Goal: Check status: Check status

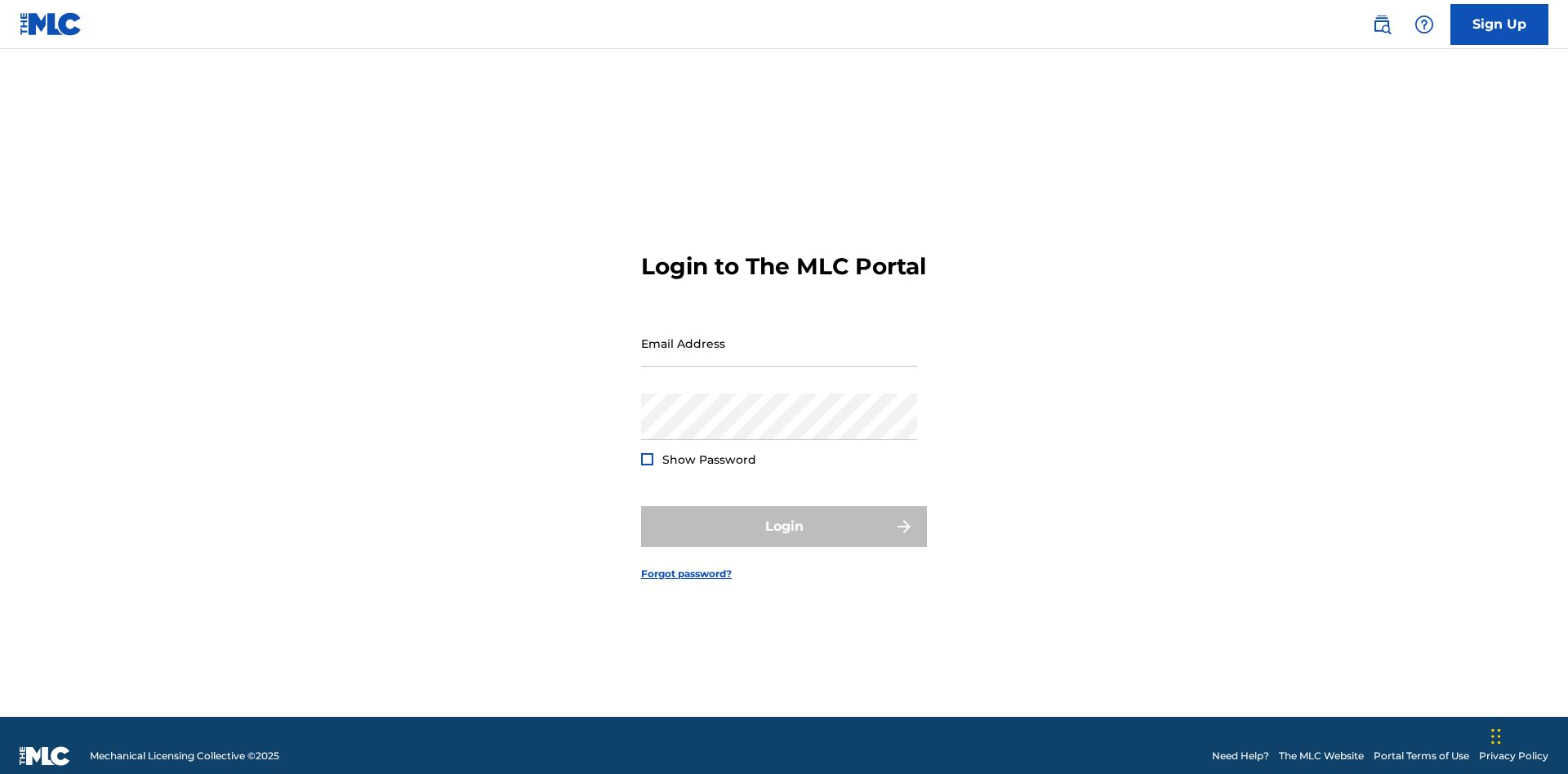
scroll to position [21, 0]
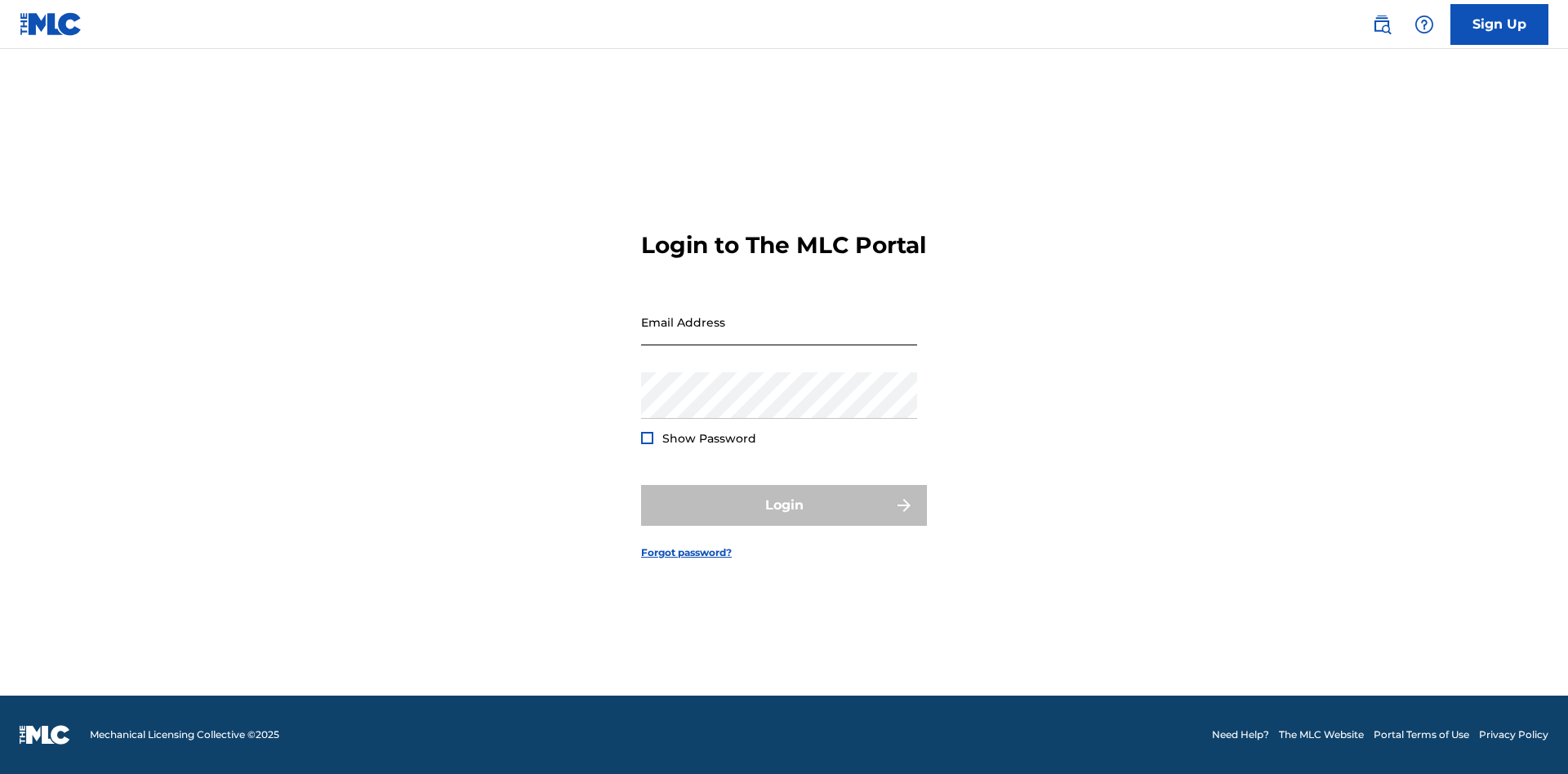
click at [780, 336] on input "Email Address" at bounding box center [779, 322] width 276 height 47
type input "Duke.McTesterson@gmail.com"
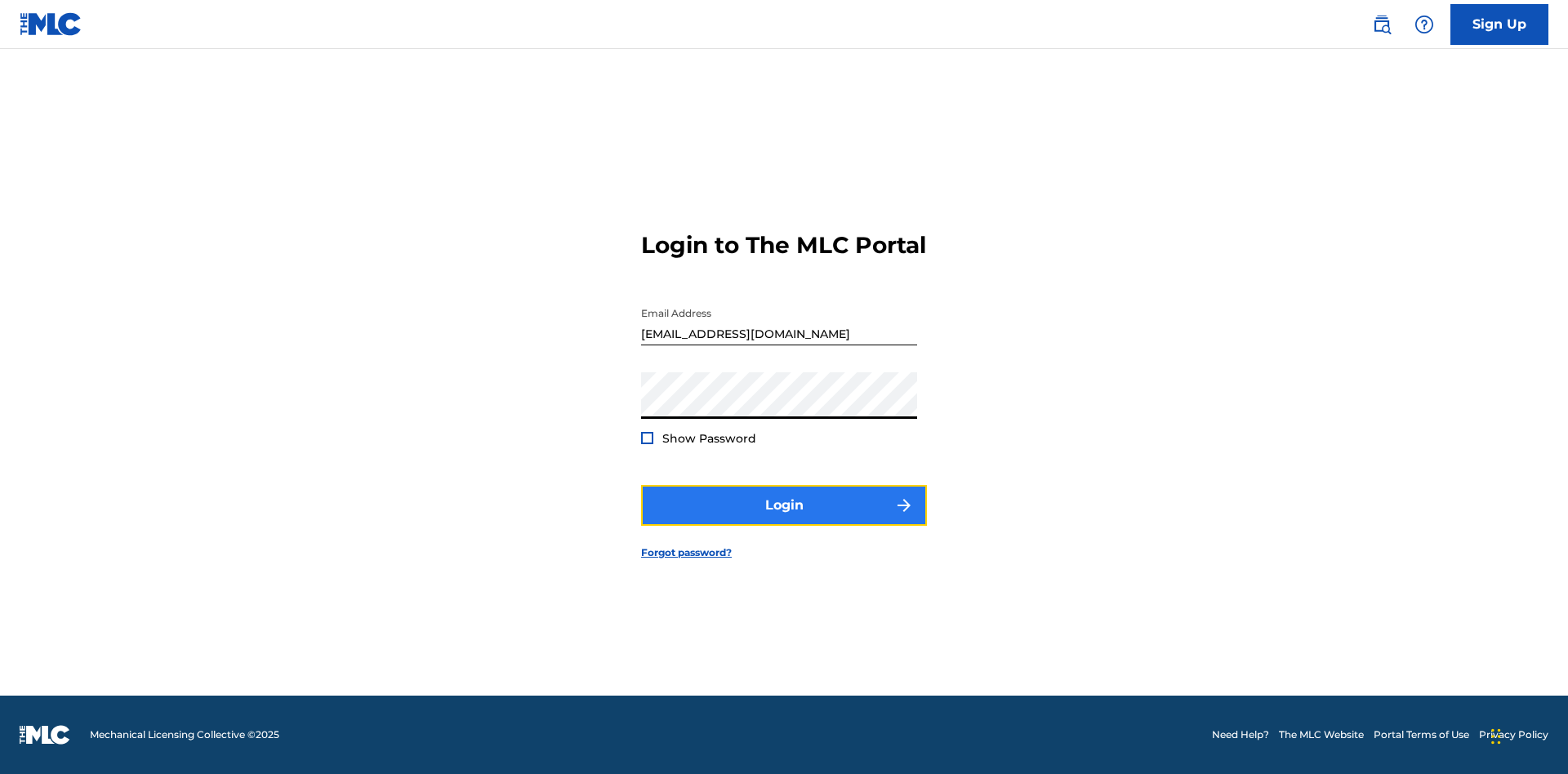
click at [784, 519] on button "Login" at bounding box center [783, 506] width 285 height 41
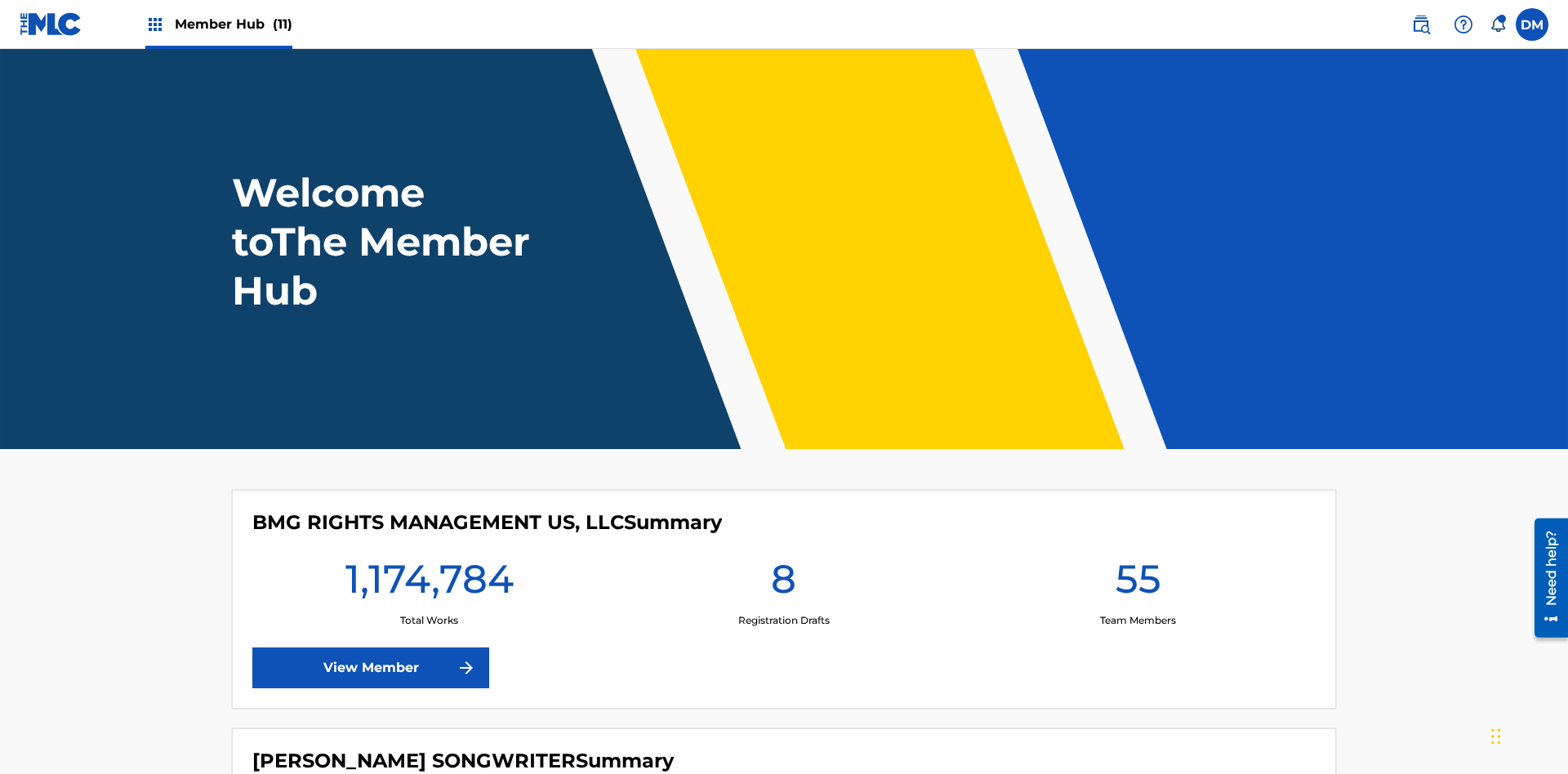
click at [233, 23] on span "Member Hub (11)" at bounding box center [233, 23] width 117 height 19
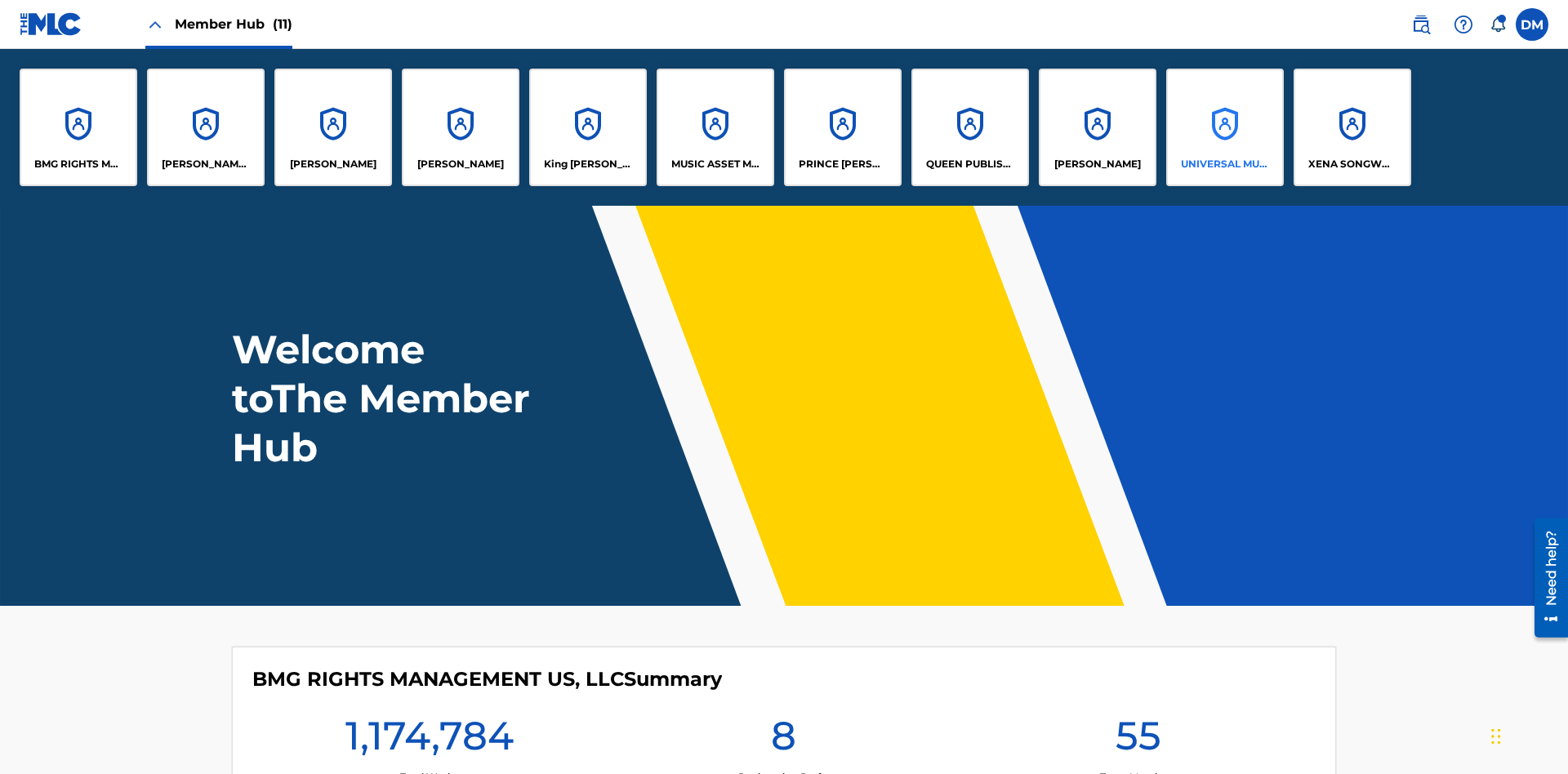
click at [1224, 164] on p "UNIVERSAL MUSIC PUB GROUP" at bounding box center [1225, 164] width 89 height 14
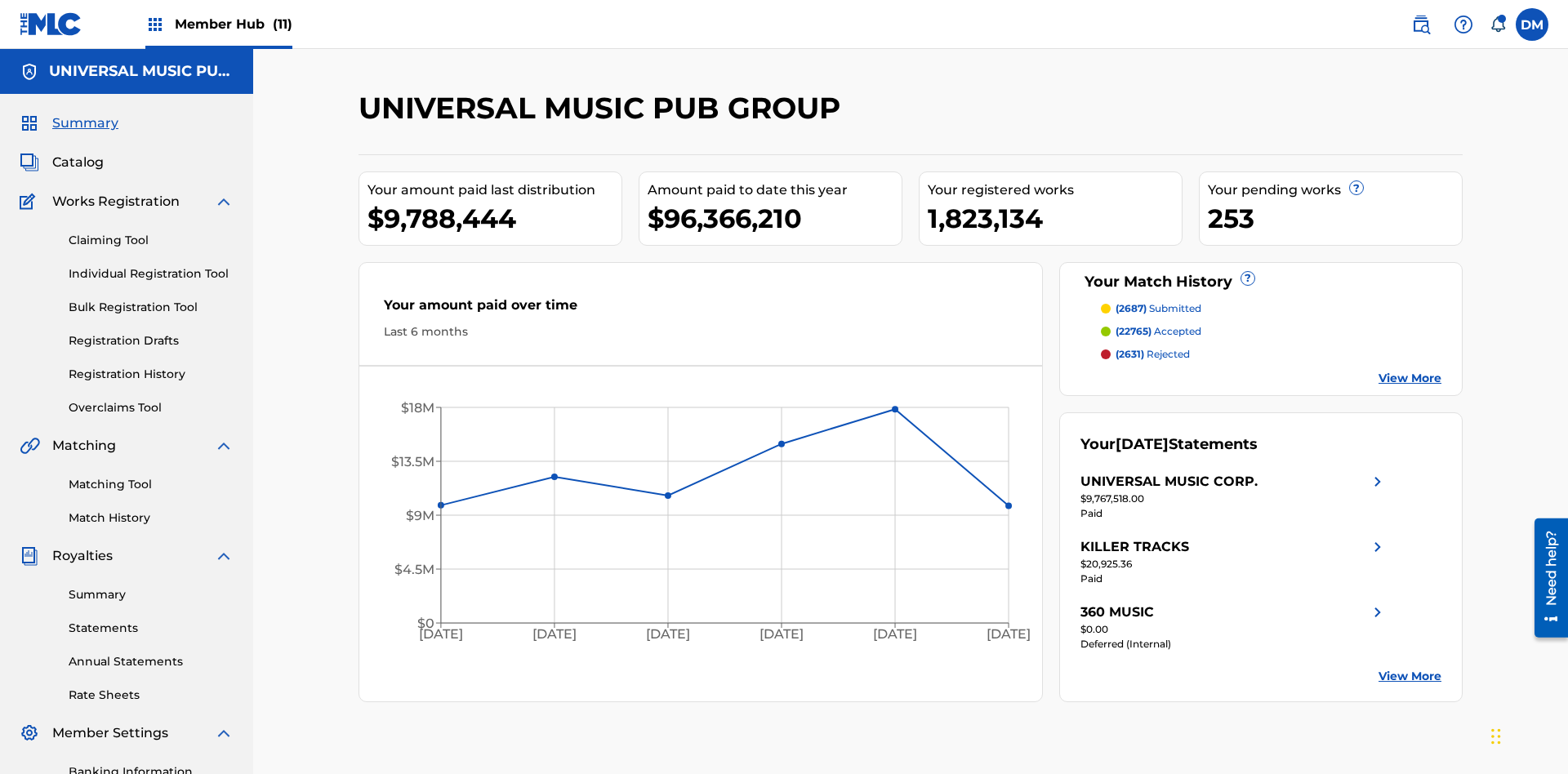
scroll to position [238, 0]
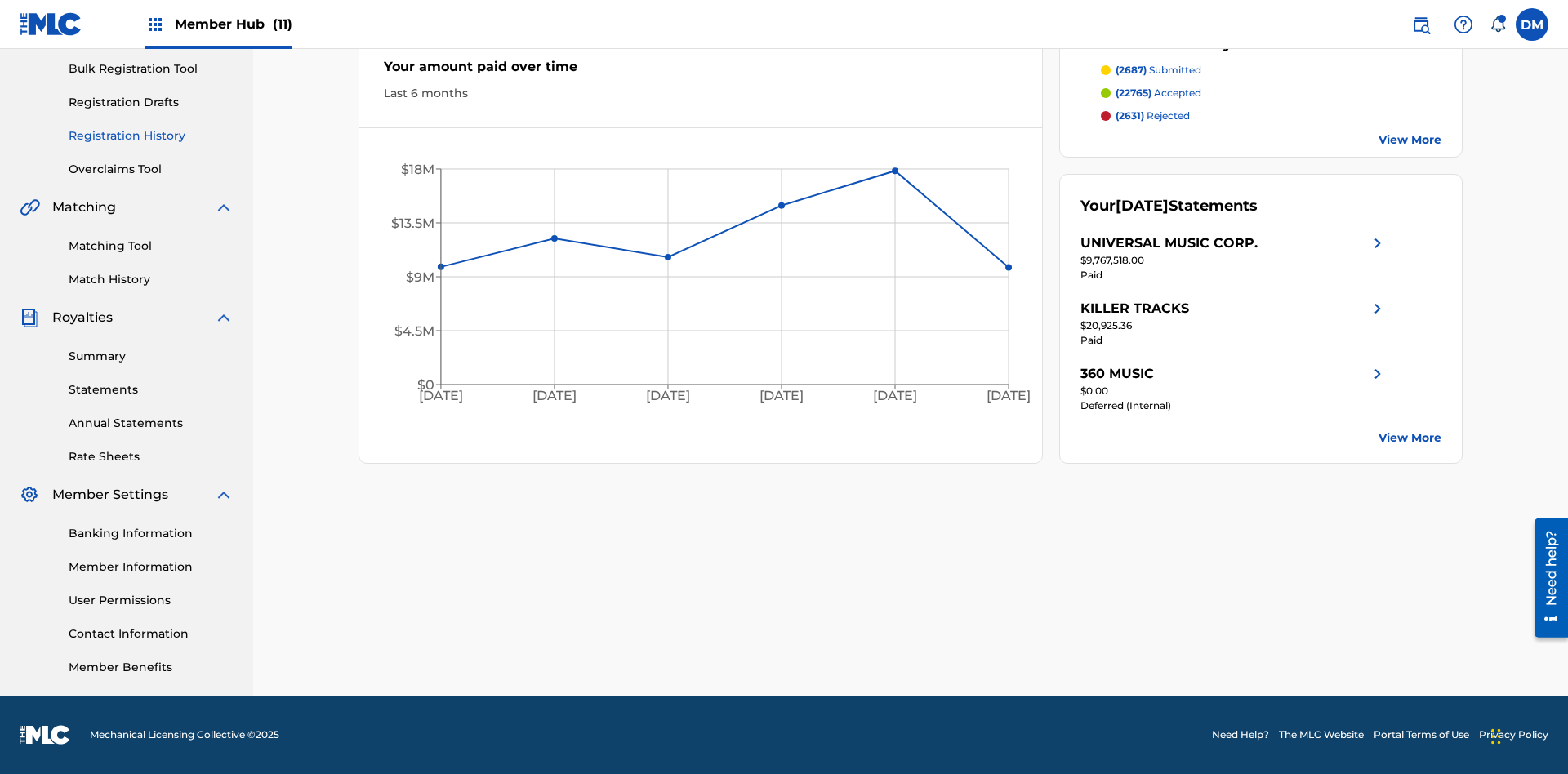
click at [151, 136] on link "Registration History" at bounding box center [151, 135] width 165 height 17
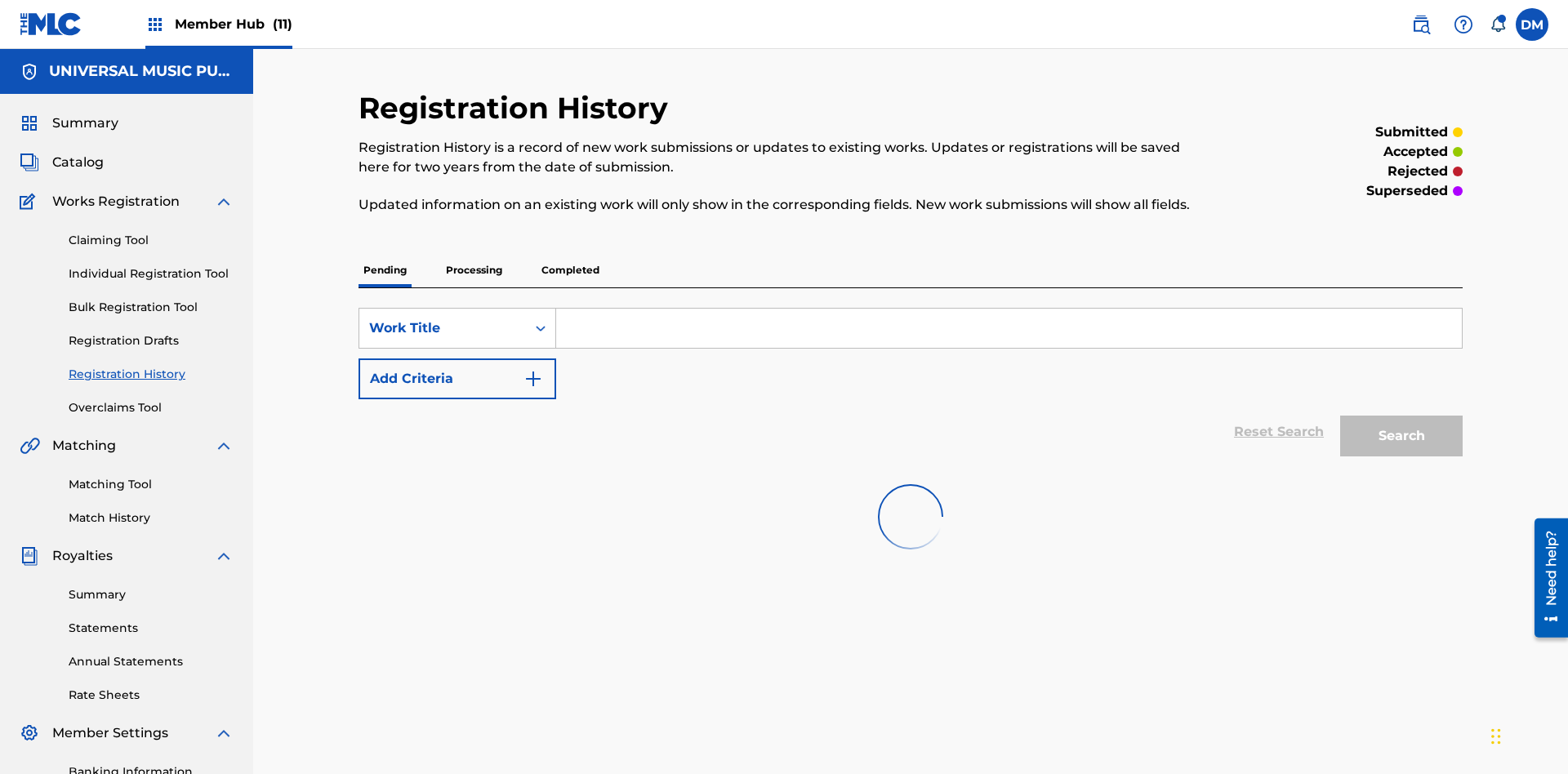
click at [473, 253] on p "Processing" at bounding box center [474, 270] width 66 height 34
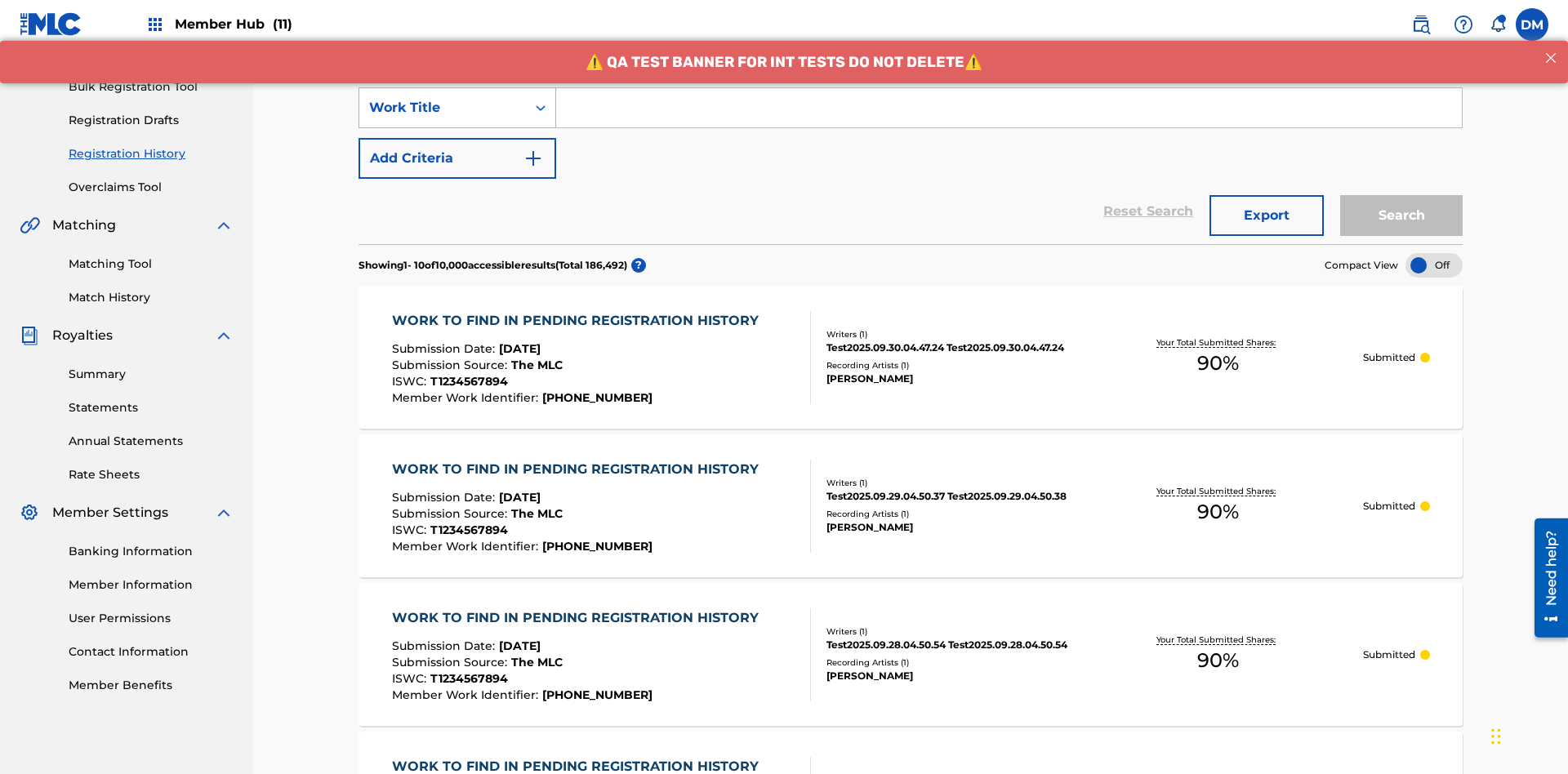
click at [443, 107] on div "Work Title" at bounding box center [443, 108] width 147 height 20
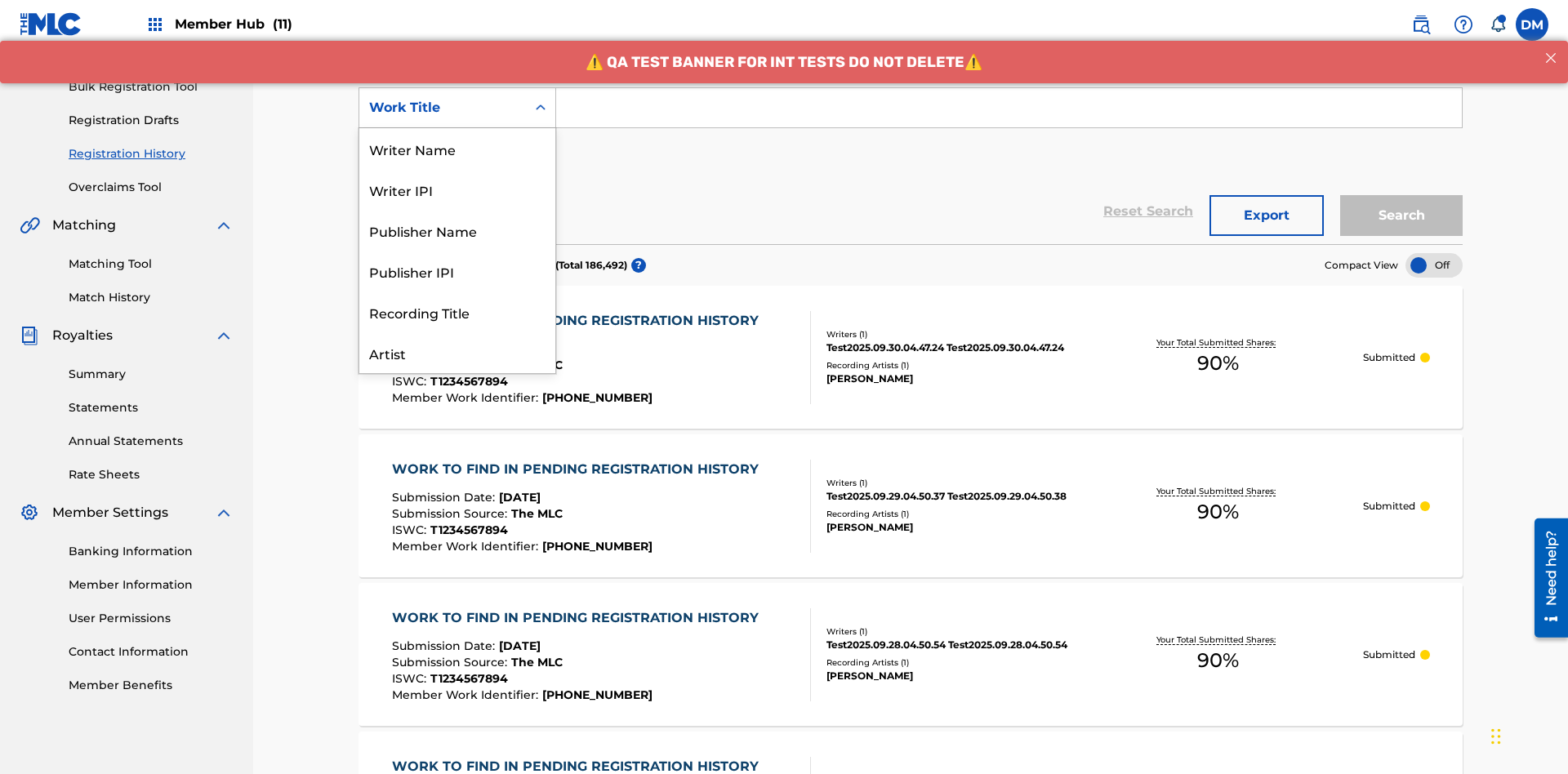
scroll to position [81, 0]
click at [457, 353] on div "Work Title" at bounding box center [457, 353] width 196 height 41
click at [457, 138] on button "Add Criteria" at bounding box center [457, 158] width 198 height 41
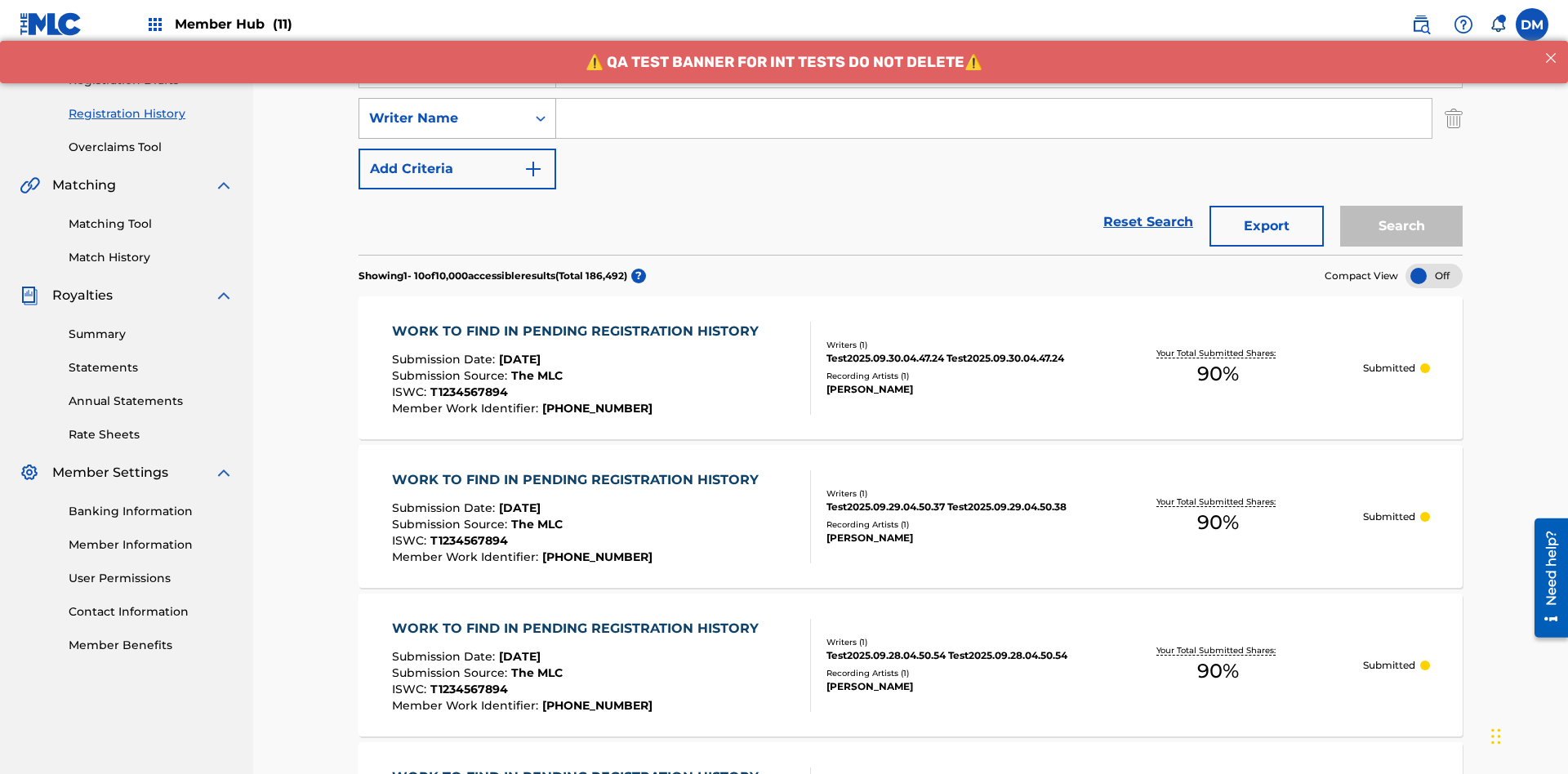
click at [443, 108] on div "Writer Name" at bounding box center [443, 118] width 147 height 20
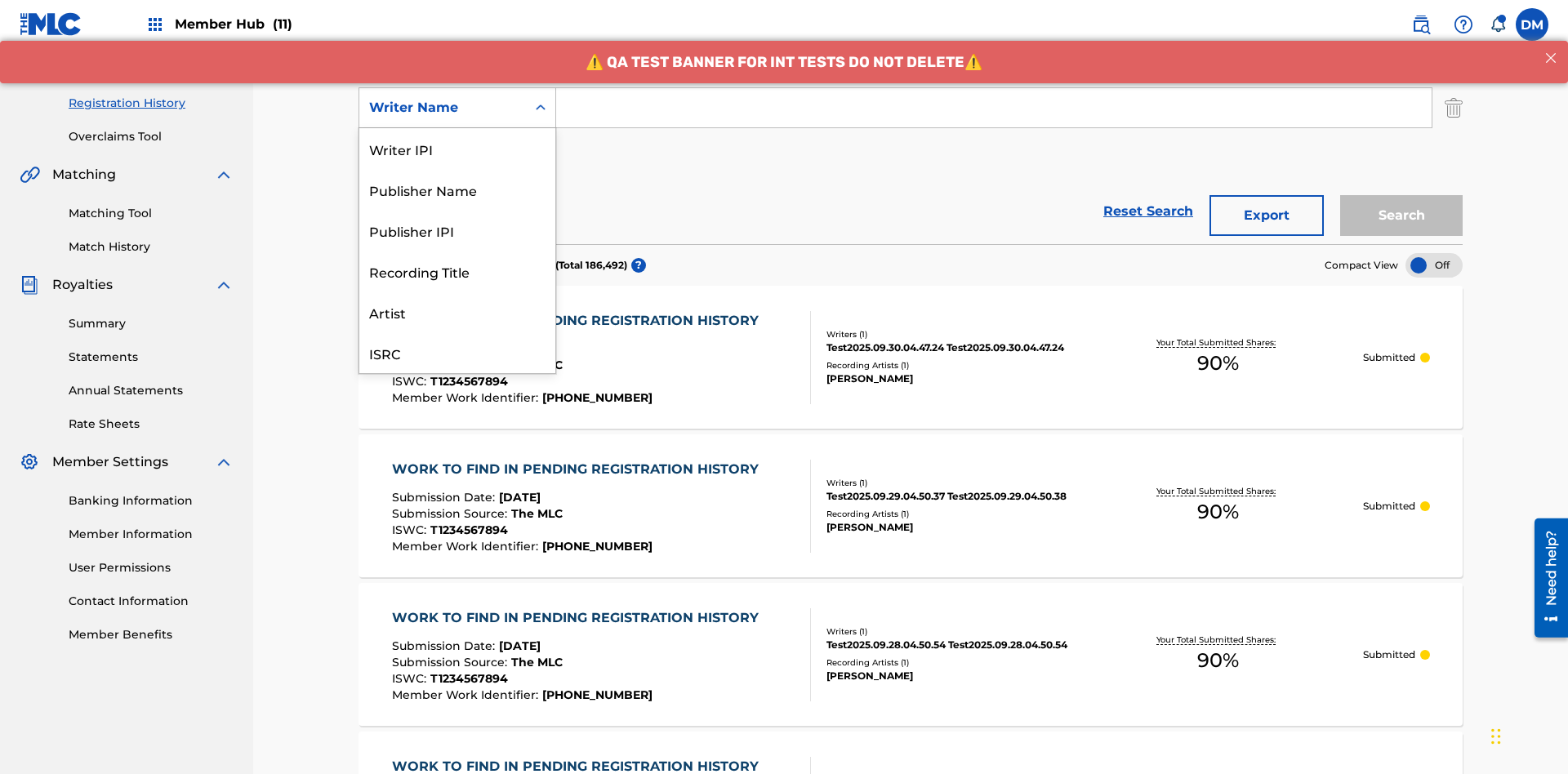
scroll to position [41, 0]
click at [457, 230] on div "Recording Title" at bounding box center [457, 231] width 196 height 41
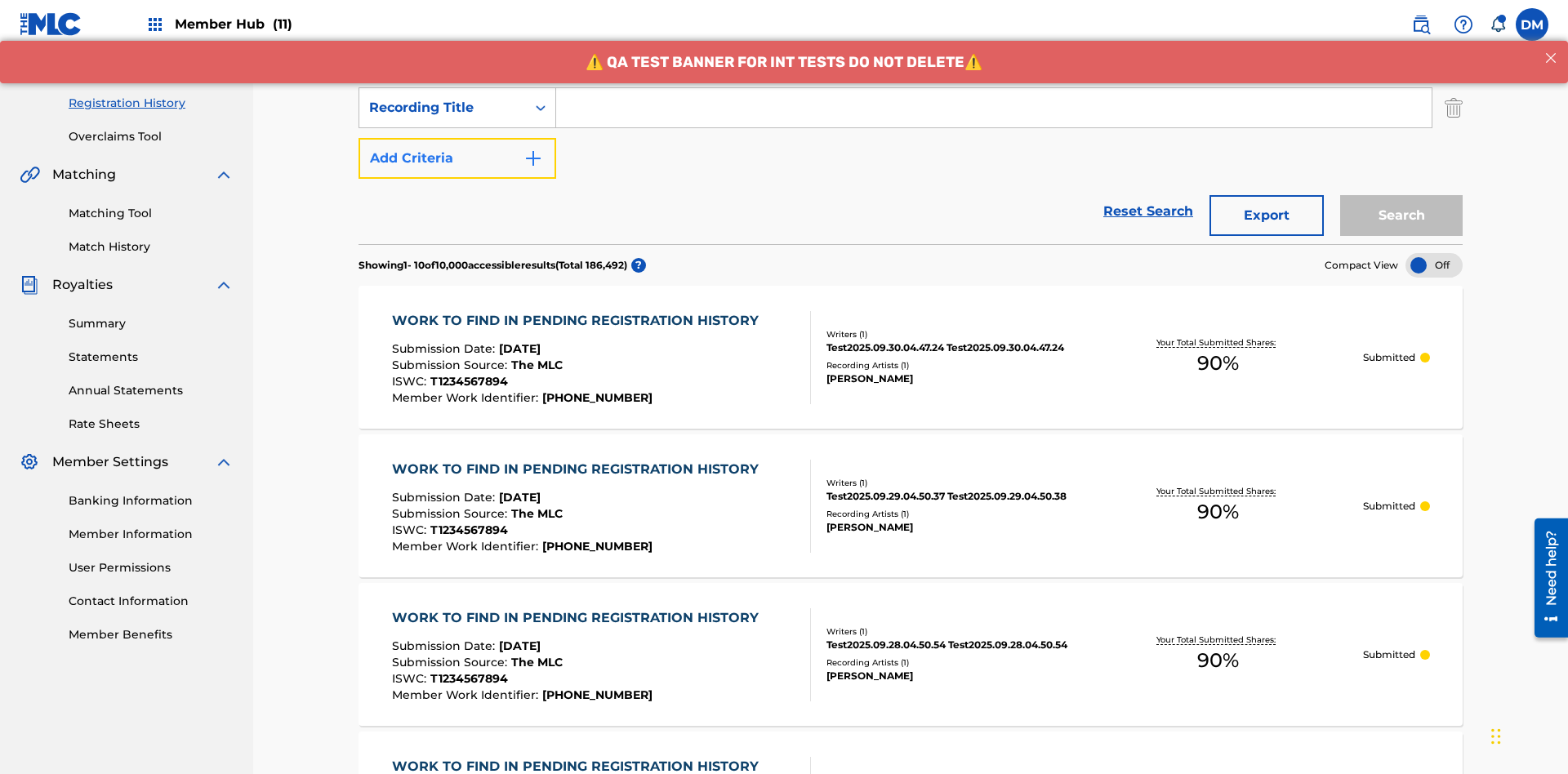
click at [457, 138] on button "Add Criteria" at bounding box center [457, 158] width 198 height 41
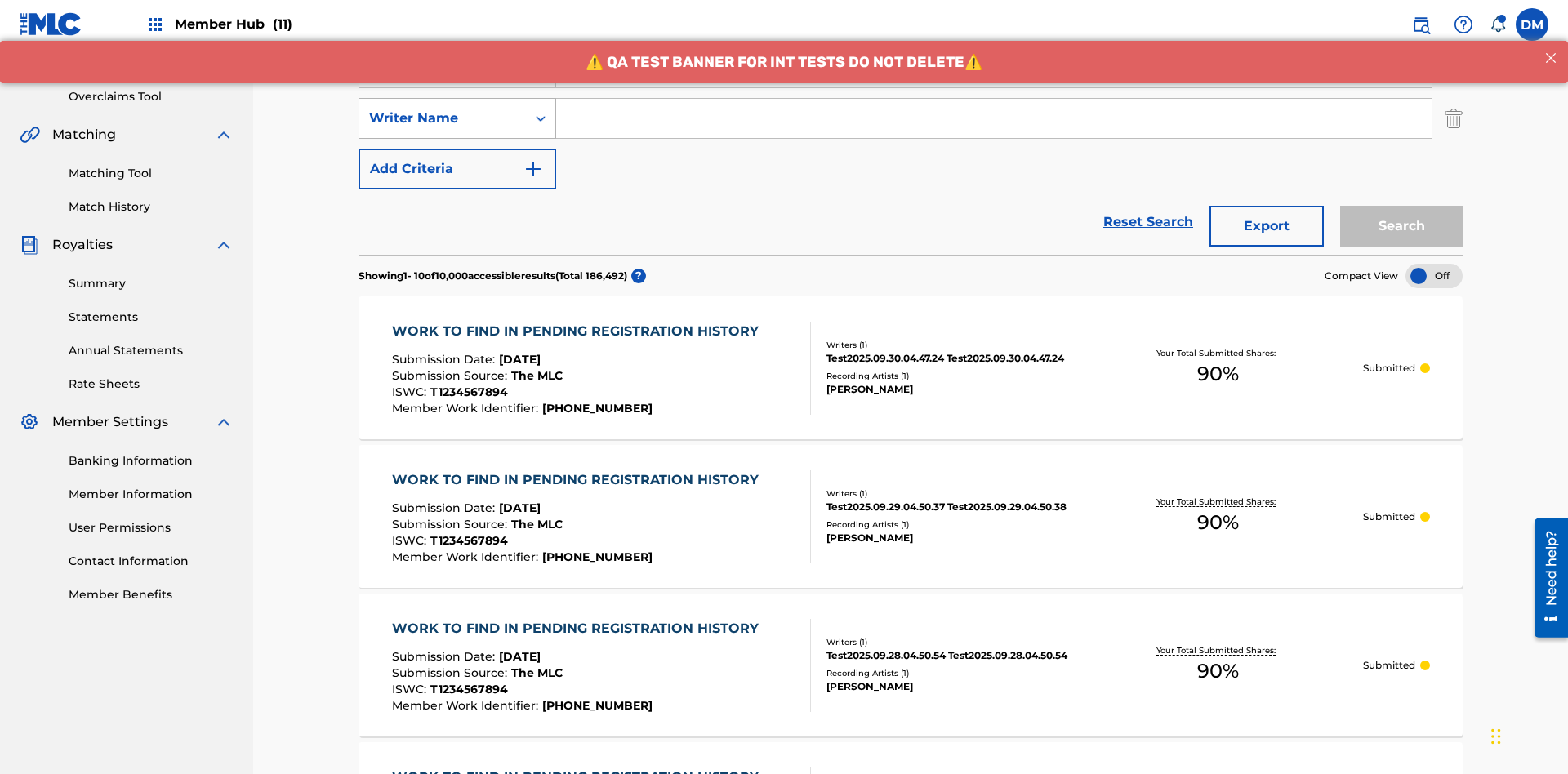
click at [443, 108] on div "Writer Name" at bounding box center [443, 118] width 147 height 20
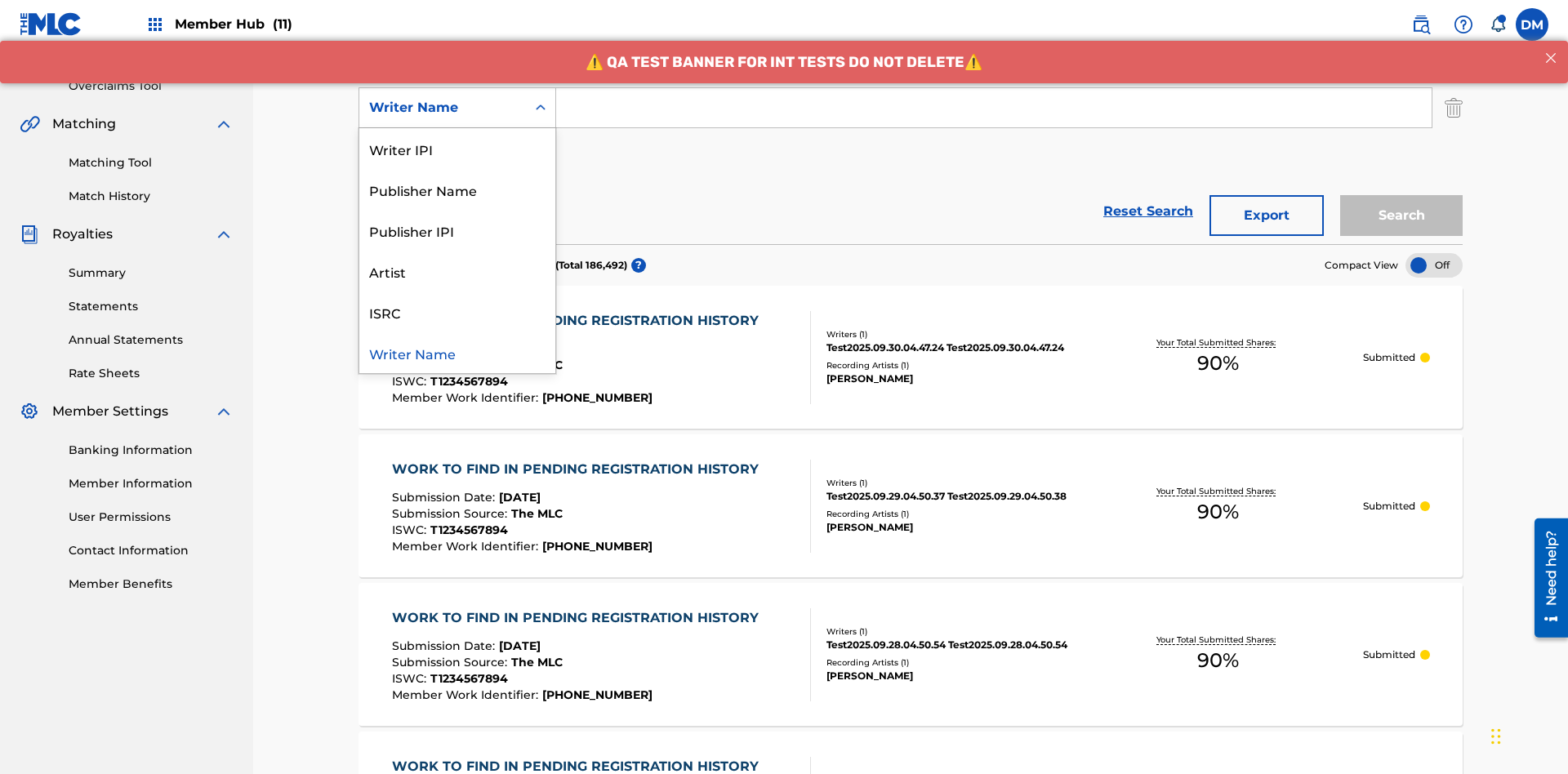
click at [457, 312] on div "ISRC" at bounding box center [457, 312] width 196 height 41
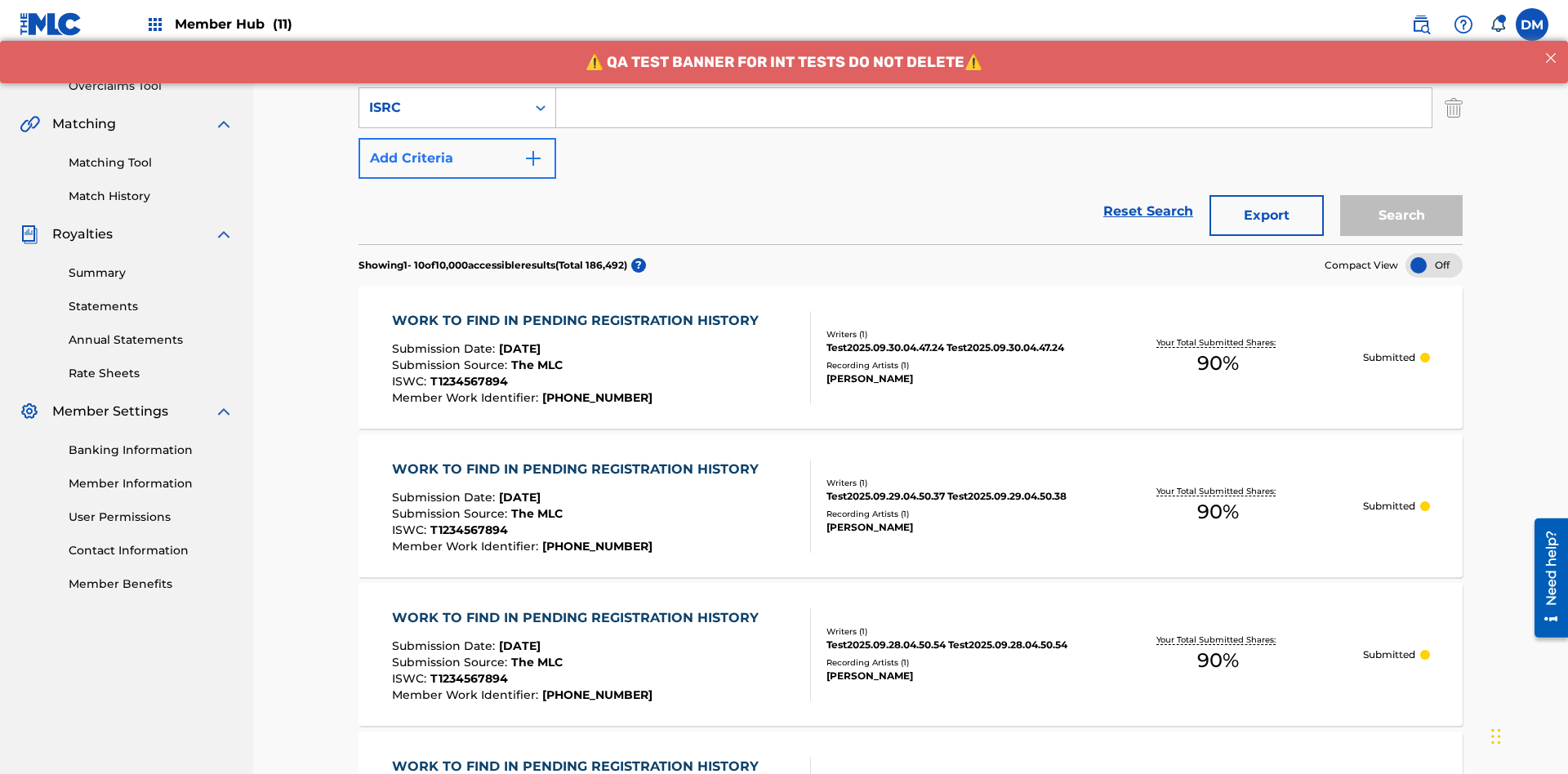
click at [457, 138] on button "Add Criteria" at bounding box center [457, 158] width 198 height 41
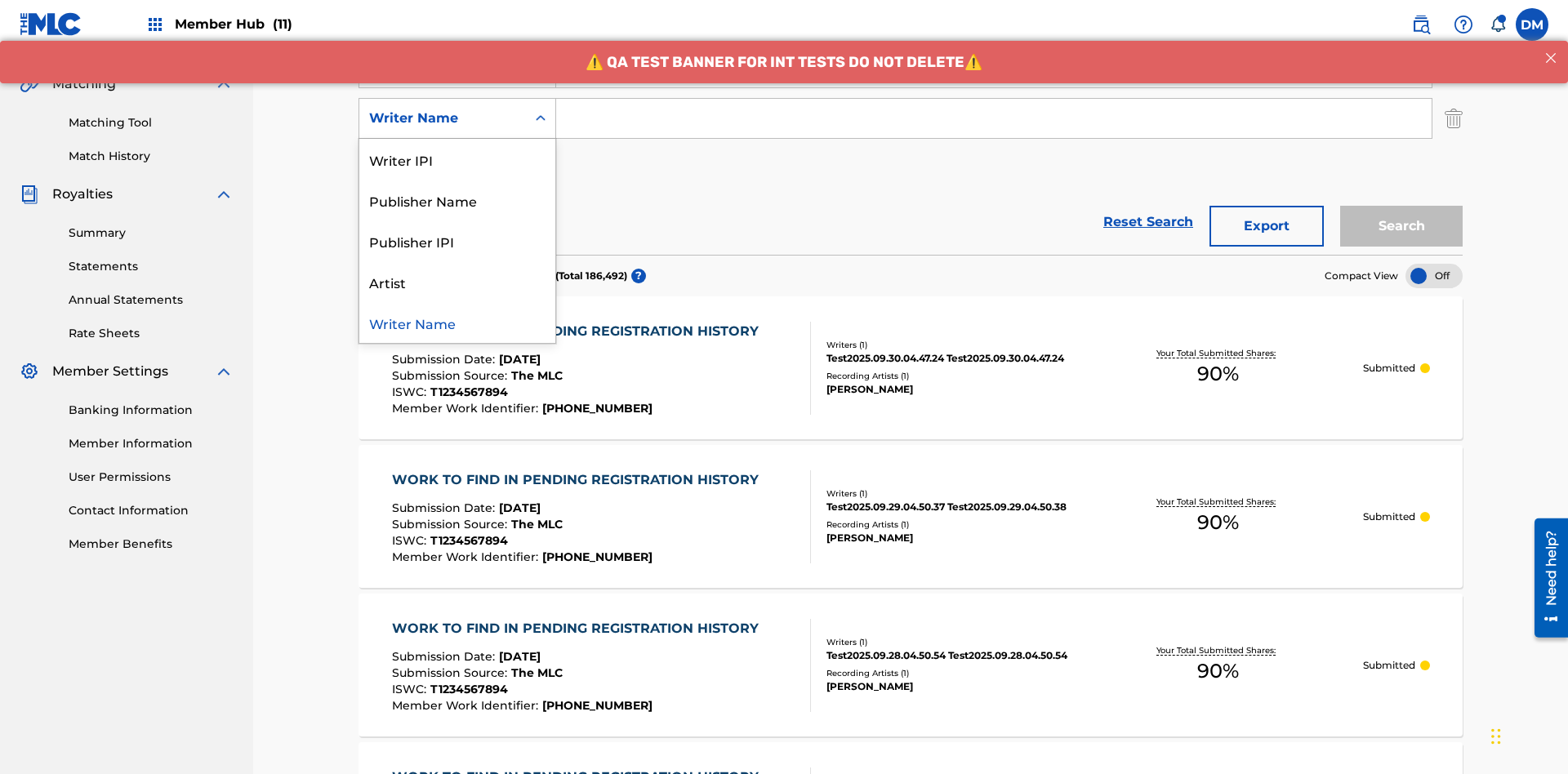
scroll to position [372, 0]
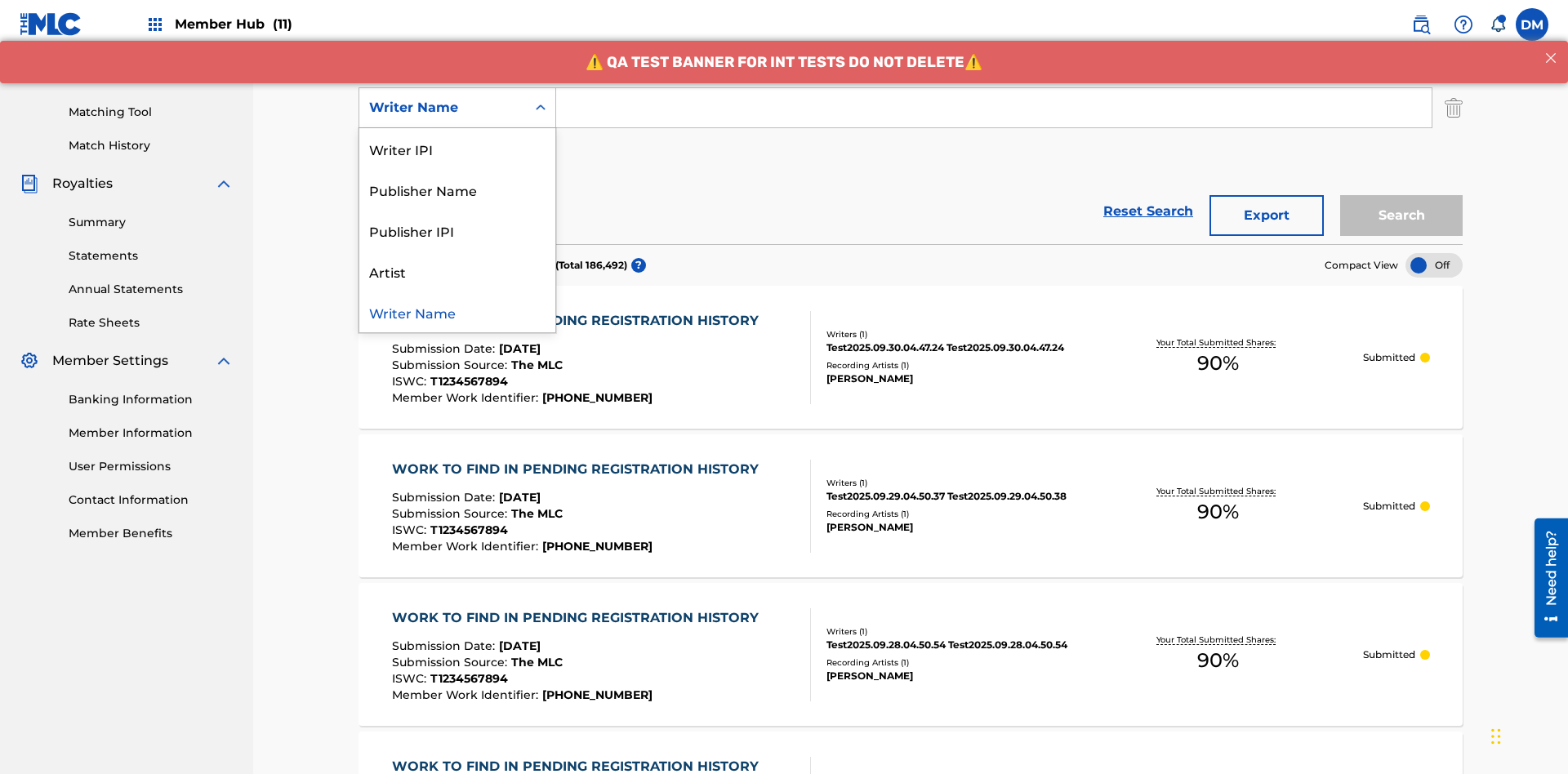
click at [457, 312] on div "Writer Name" at bounding box center [457, 312] width 196 height 41
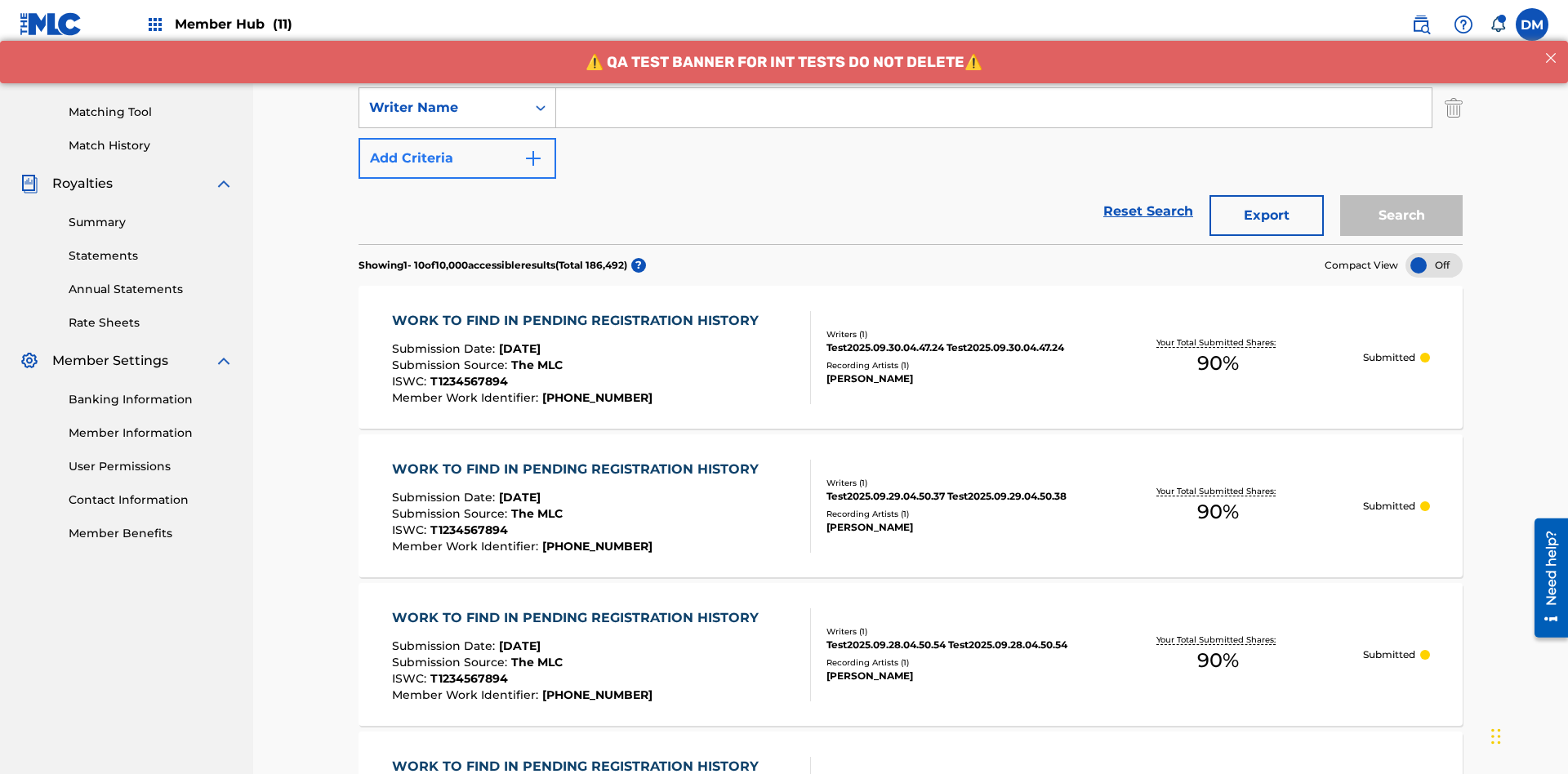
click at [457, 138] on button "Add Criteria" at bounding box center [457, 158] width 198 height 41
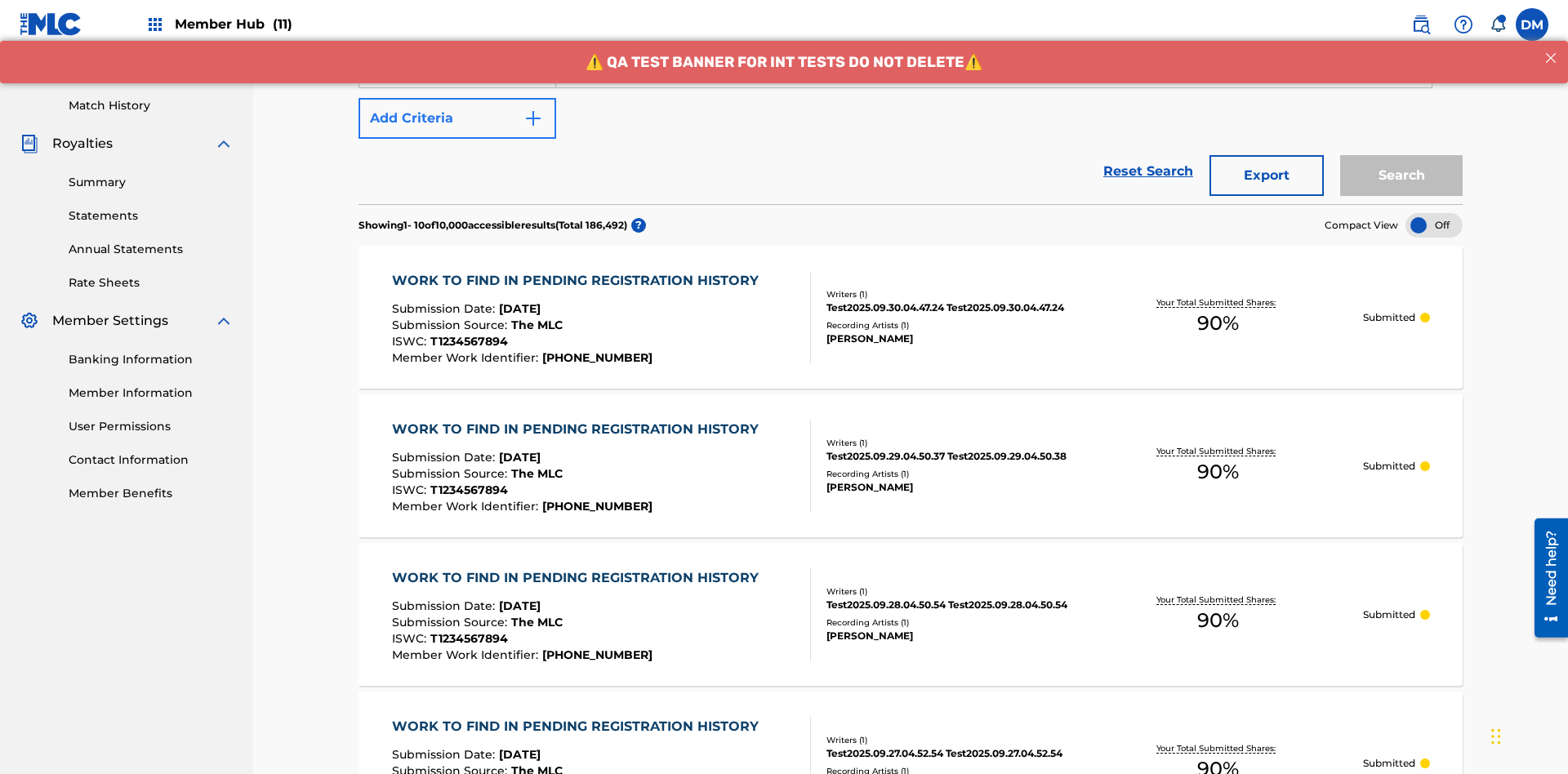
scroll to position [423, 0]
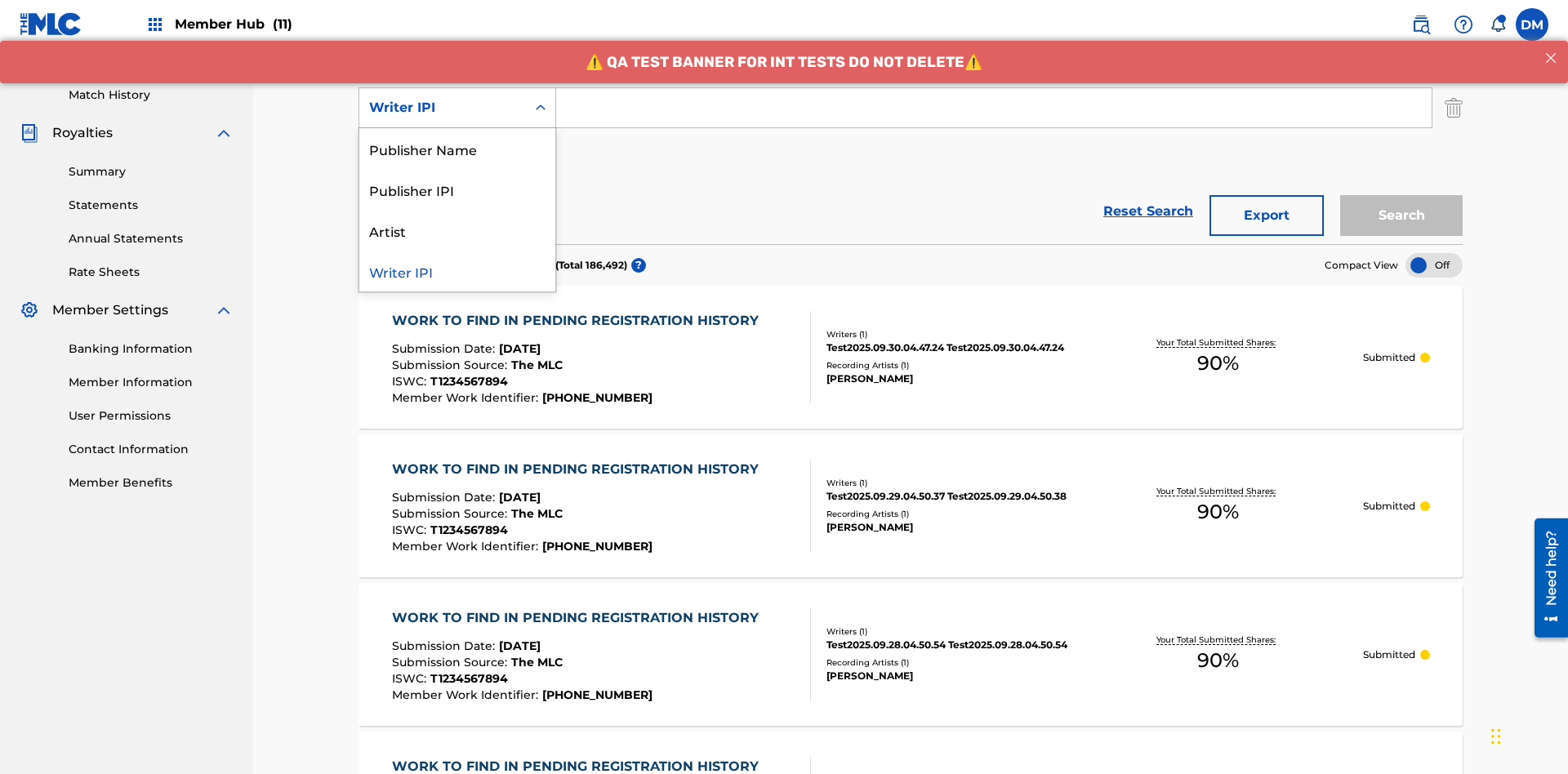
click at [457, 149] on div "Publisher Name" at bounding box center [457, 149] width 196 height 41
click at [457, 138] on button "Add Criteria" at bounding box center [457, 158] width 198 height 41
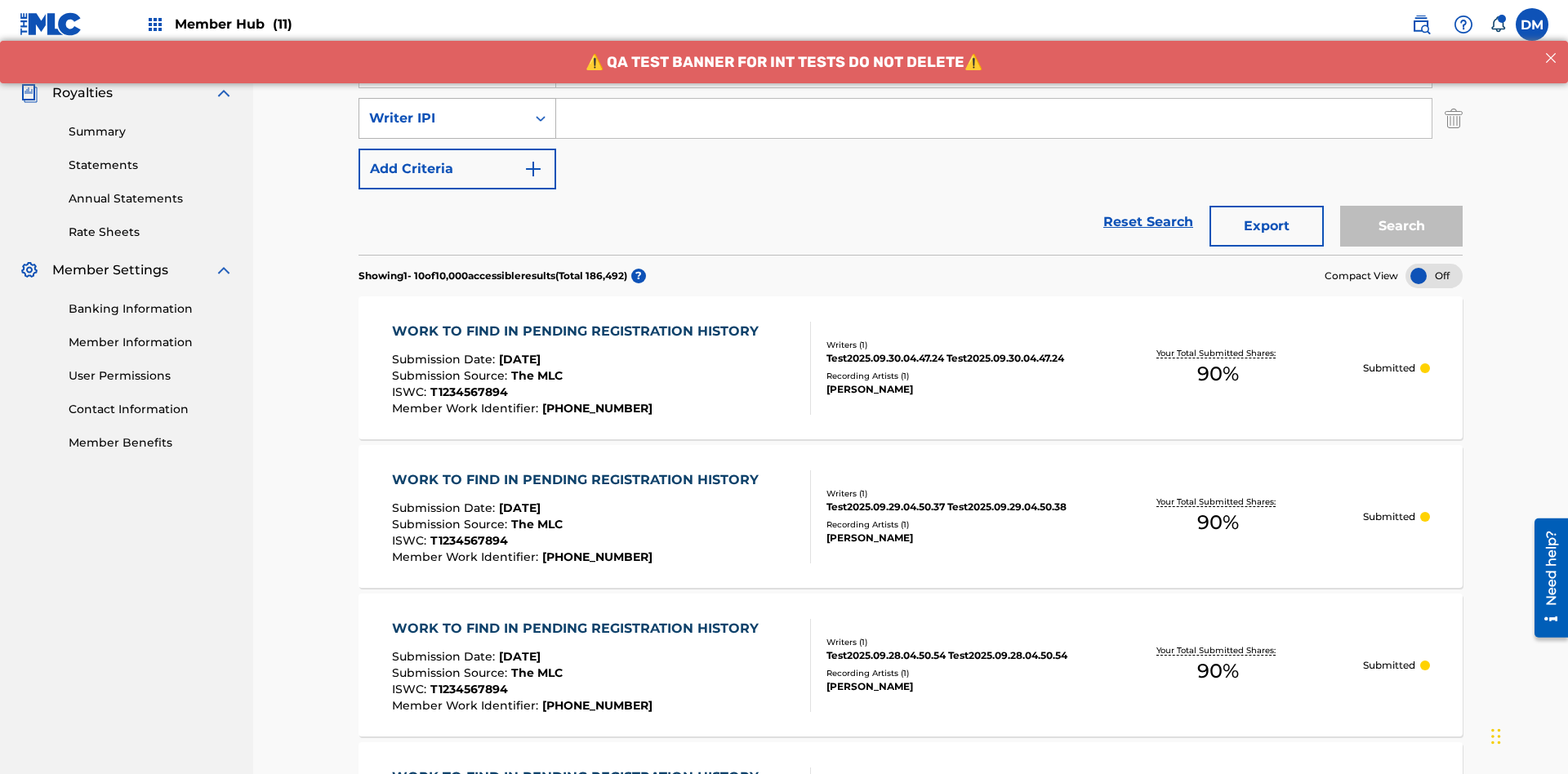
click at [443, 108] on div "Writer IPI" at bounding box center [443, 118] width 147 height 20
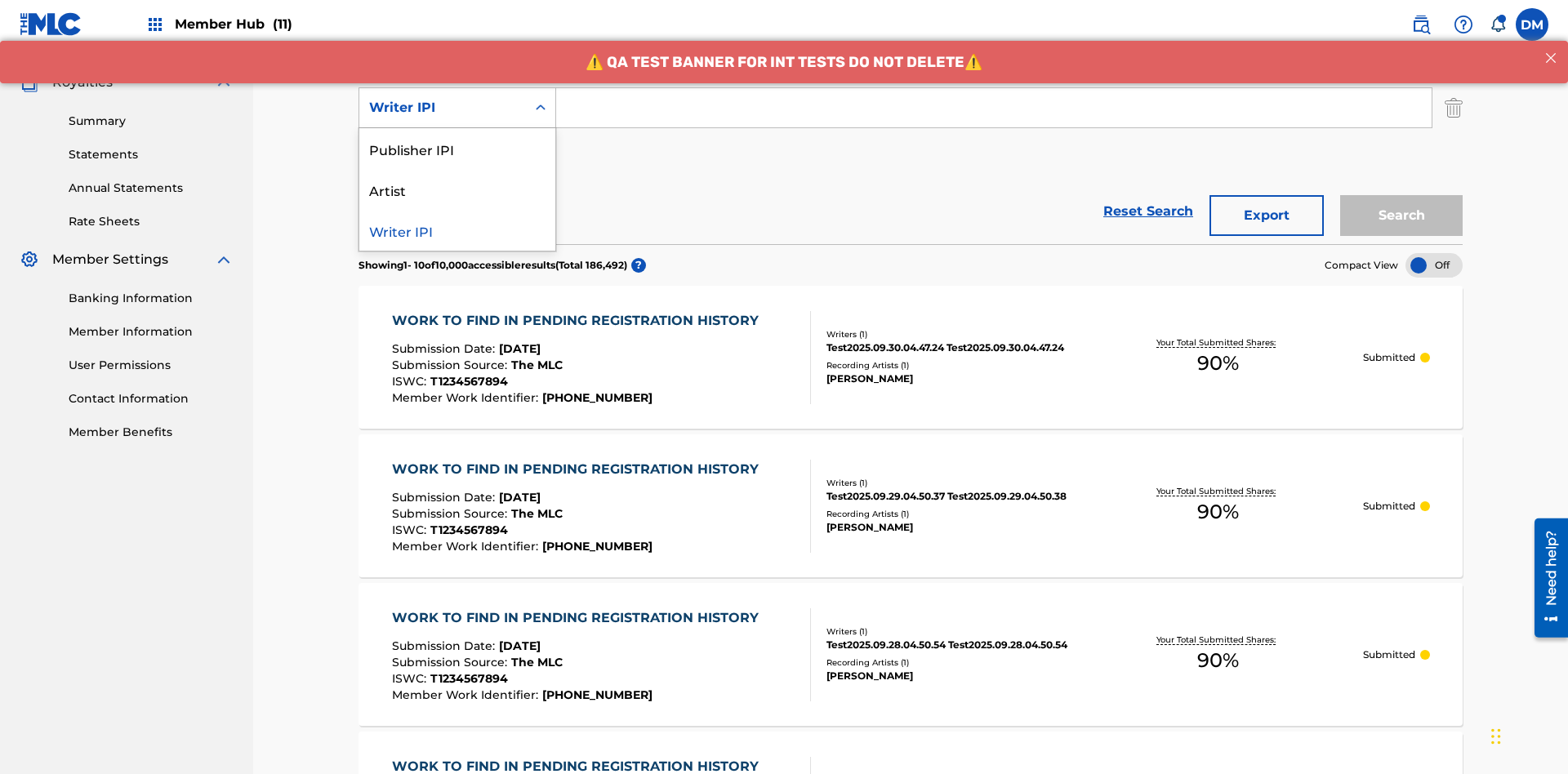
click at [457, 149] on div "Publisher IPI" at bounding box center [457, 149] width 196 height 41
click at [457, 138] on button "Add Criteria" at bounding box center [457, 158] width 198 height 41
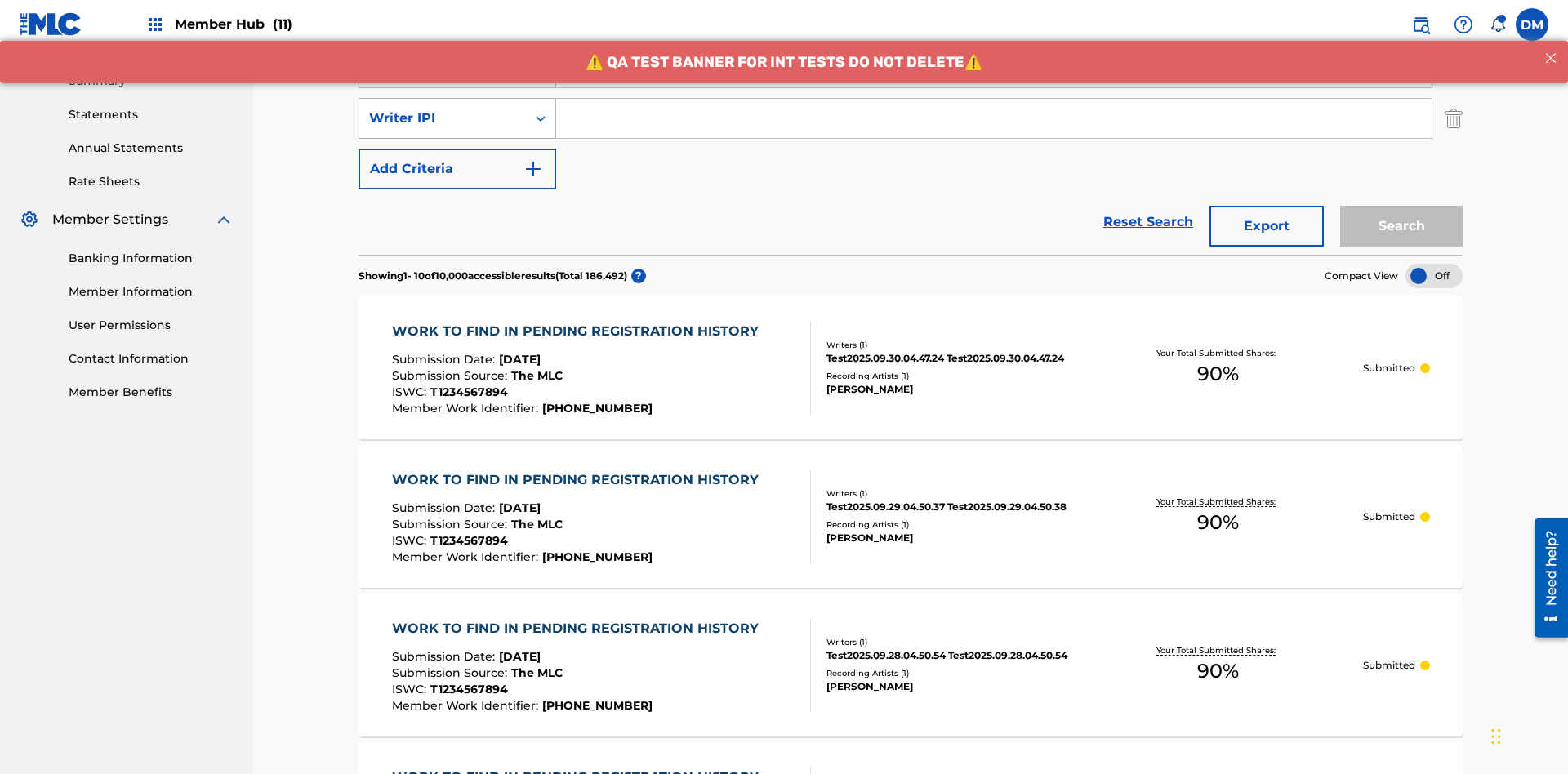
click at [443, 108] on div "Writer IPI" at bounding box center [443, 118] width 147 height 20
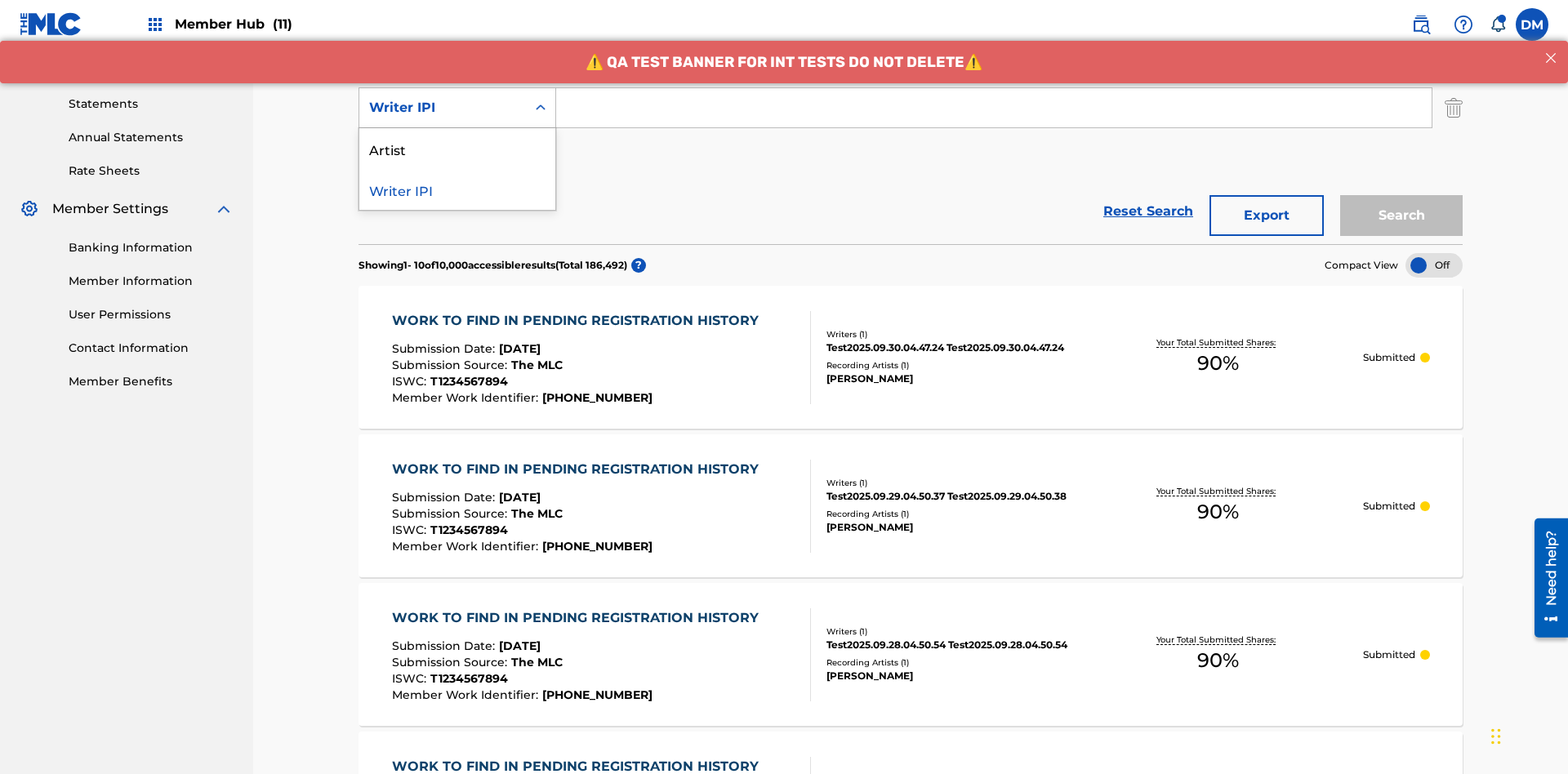
click at [457, 149] on div "Artist" at bounding box center [457, 149] width 196 height 41
click at [457, 138] on button "Add Criteria" at bounding box center [457, 158] width 198 height 41
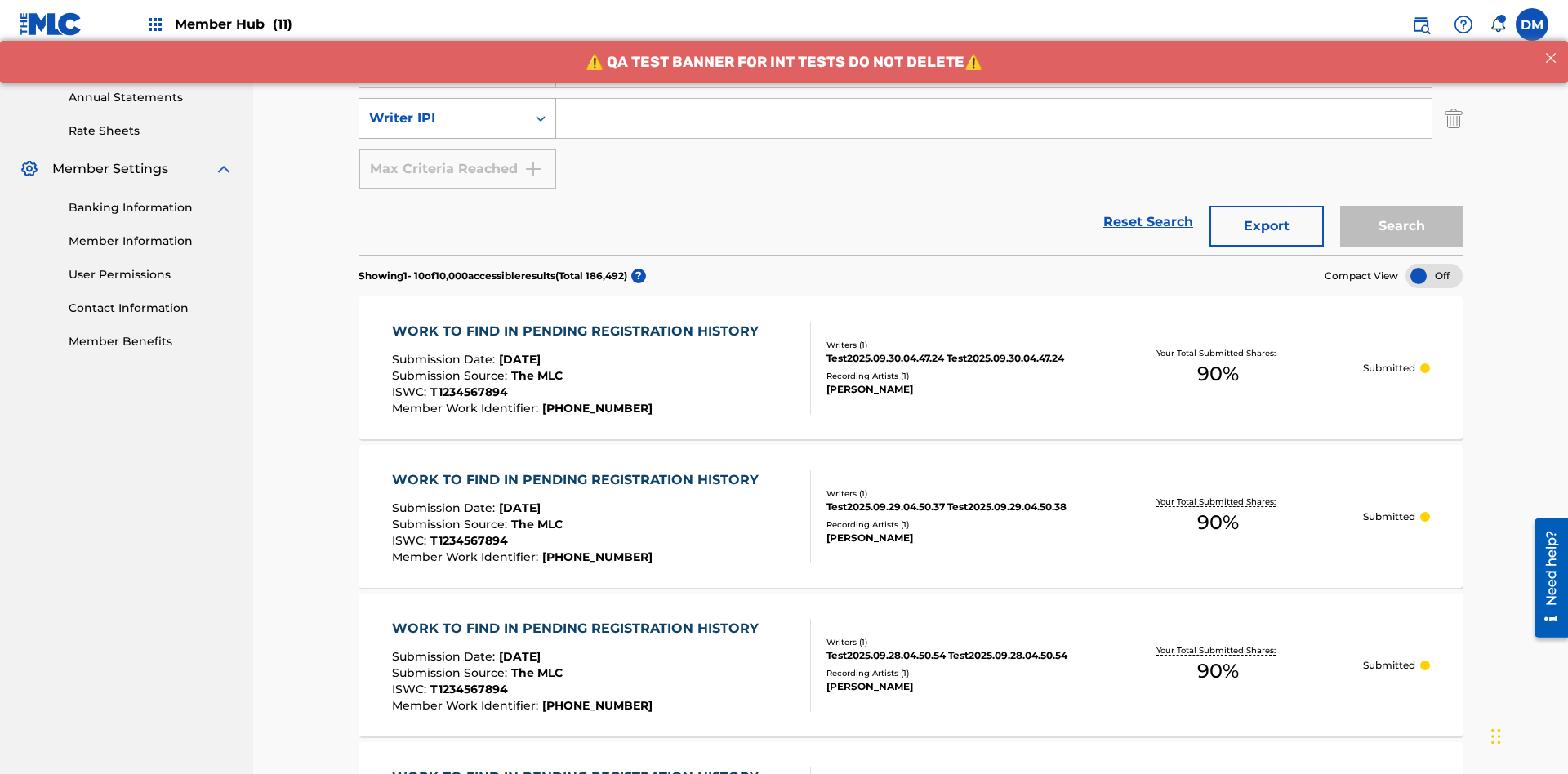
click at [443, 108] on div "Writer IPI" at bounding box center [443, 118] width 147 height 20
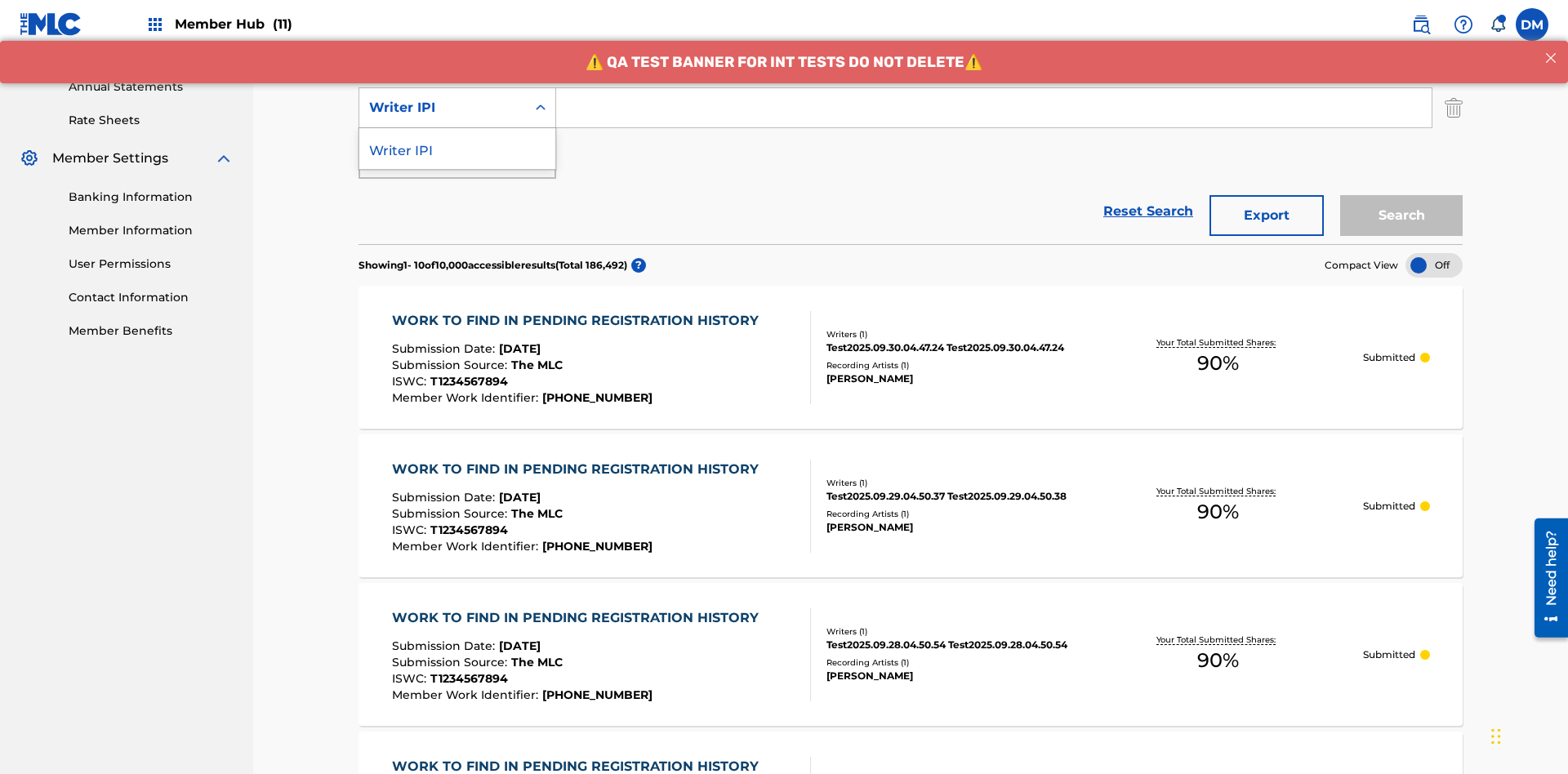
click at [457, 149] on div "Writer IPI" at bounding box center [457, 149] width 196 height 41
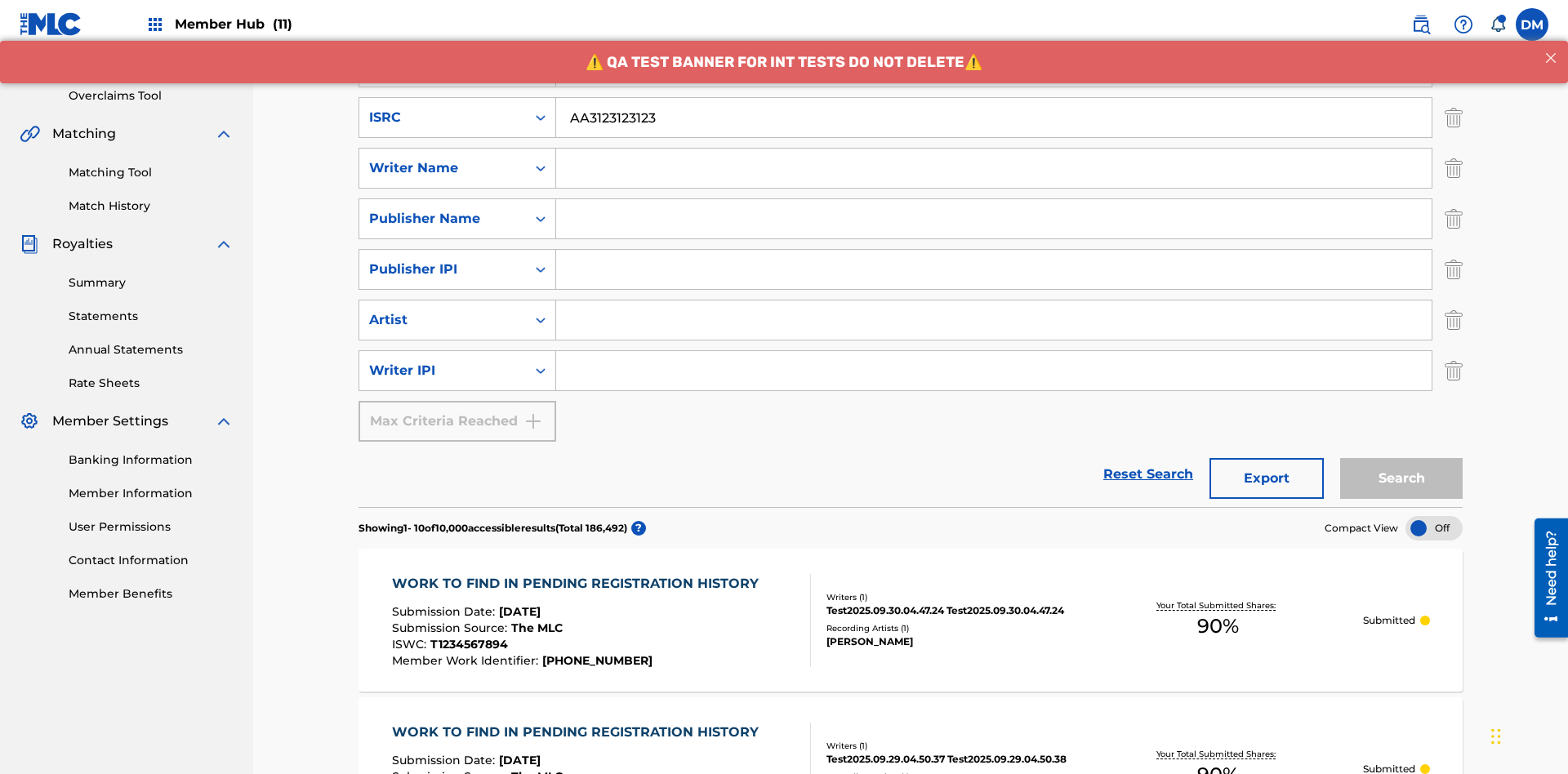
type input "AA3123123123"
click at [1009, 36] on input "Search Form" at bounding box center [1010, 16] width 906 height 39
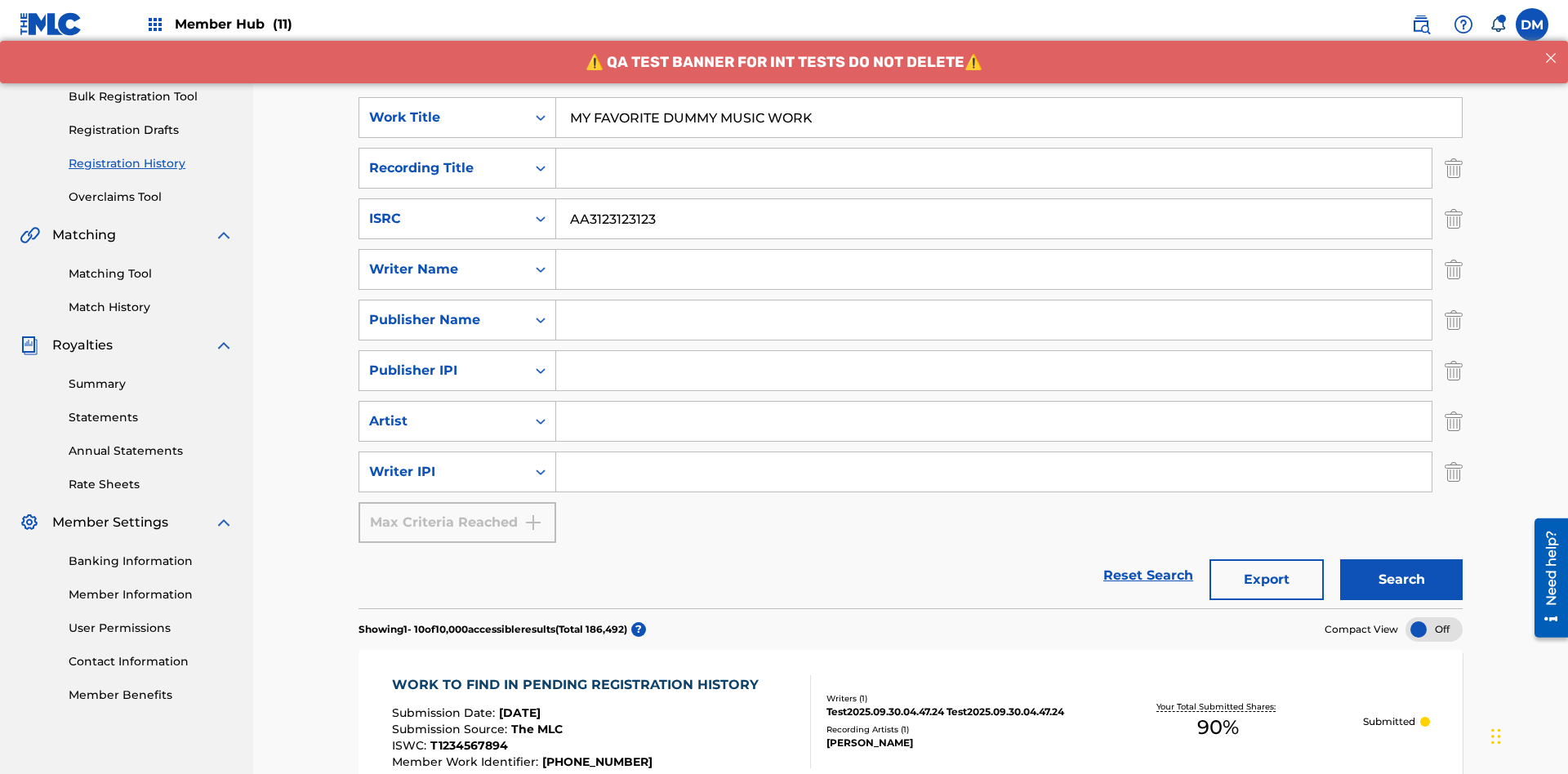
type input "MY FAVORITE DUMMY MUSIC WORK"
click at [994, 250] on input "Search Form" at bounding box center [994, 269] width 875 height 39
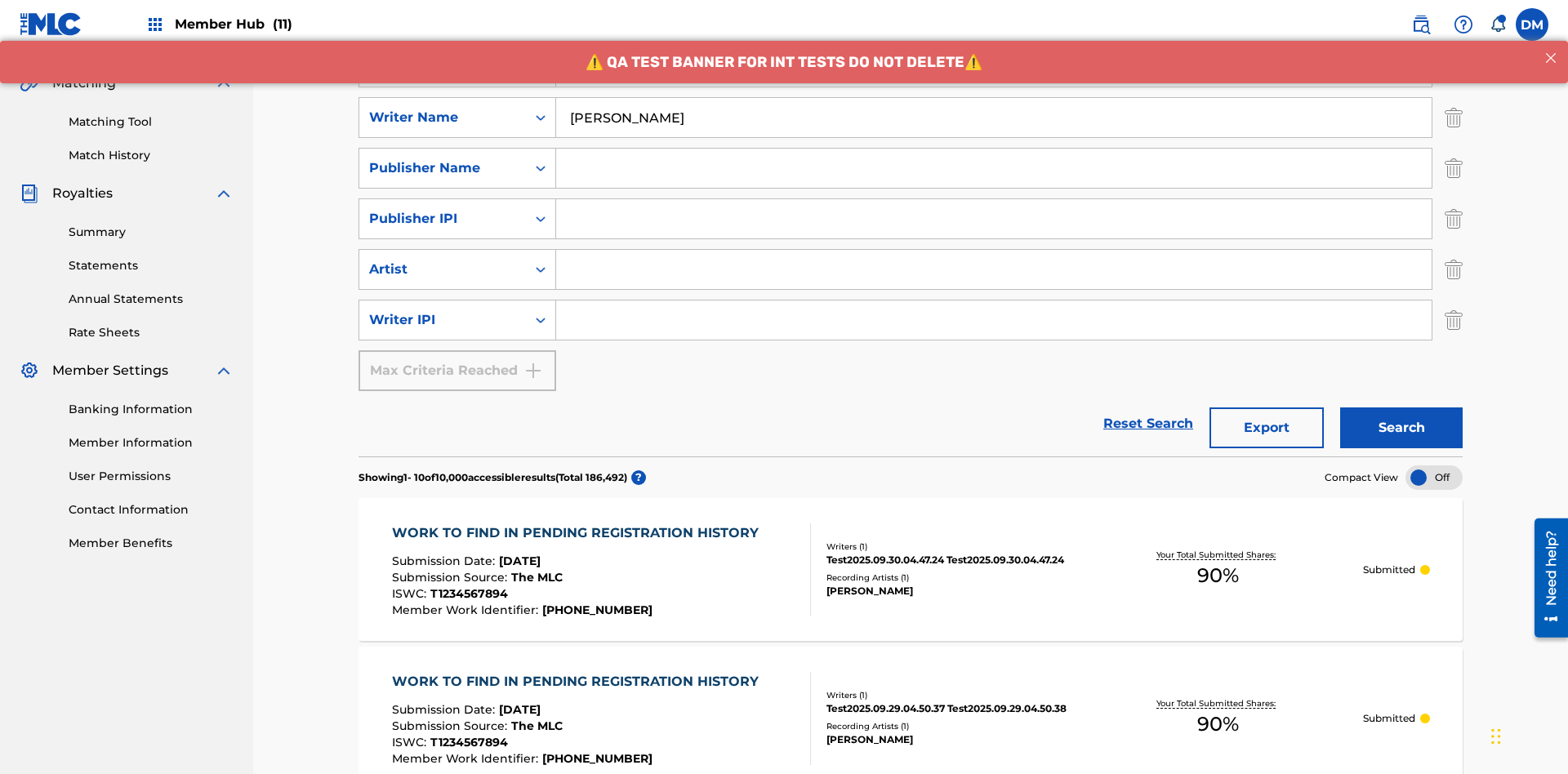
type input "BERKOWITZ"
click at [994, 301] on input "Search Form" at bounding box center [994, 320] width 875 height 39
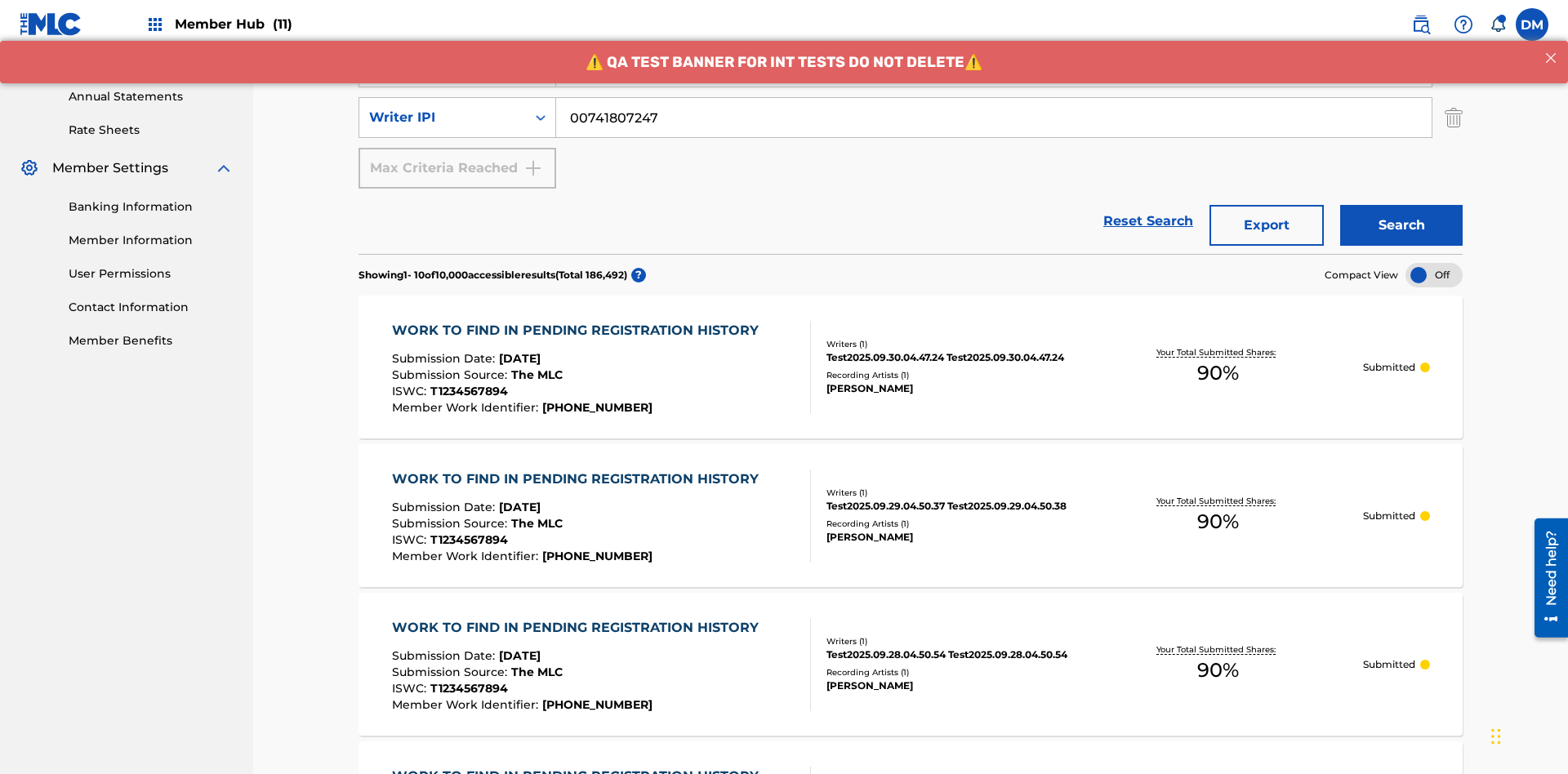
type input "00741807247"
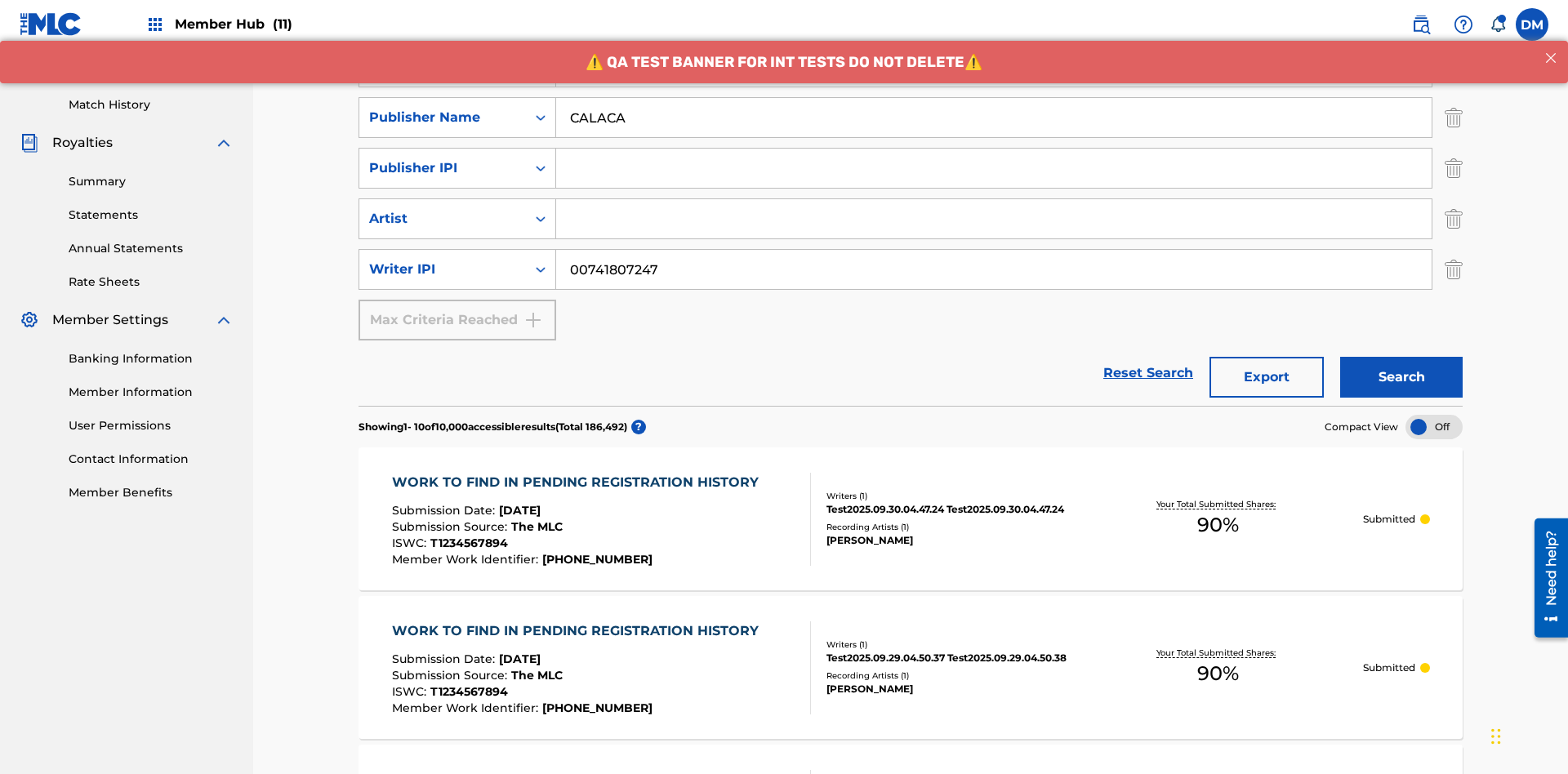
type input "CALACA"
click at [994, 149] on input "Search Form" at bounding box center [994, 168] width 875 height 39
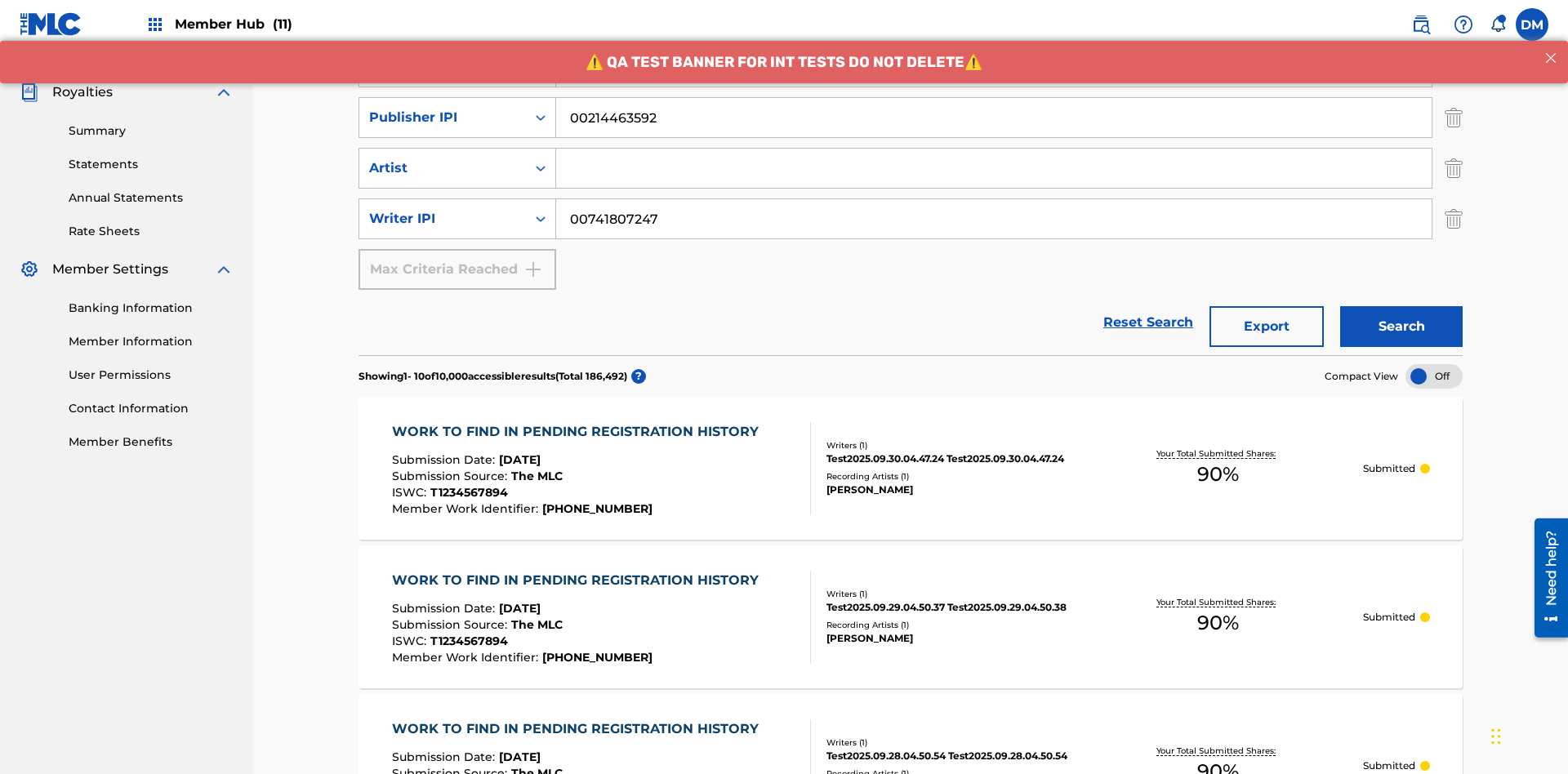
type input "00214463592"
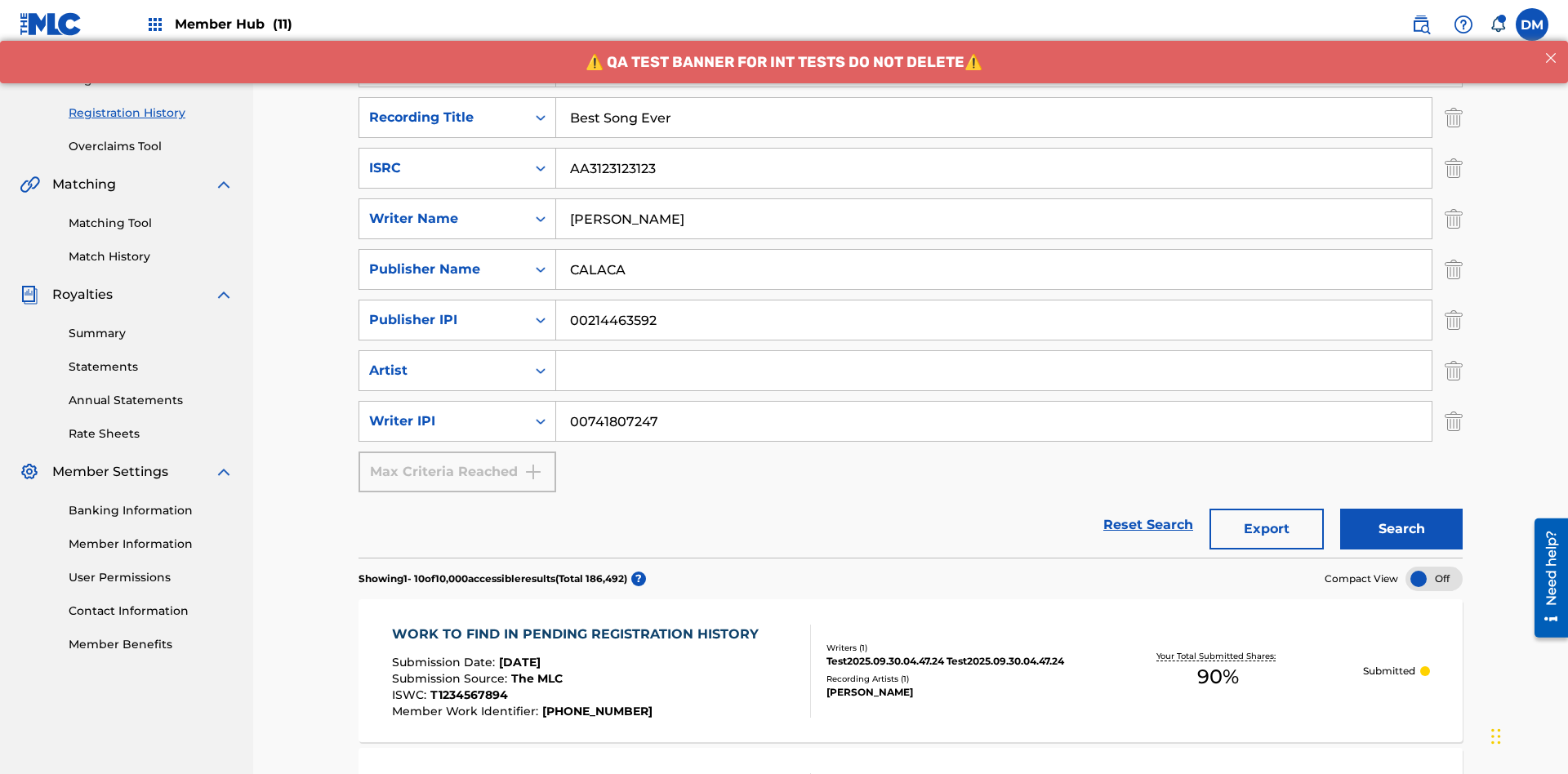
type input "Best Song Ever"
click at [994, 351] on input "Search Form" at bounding box center [994, 370] width 875 height 39
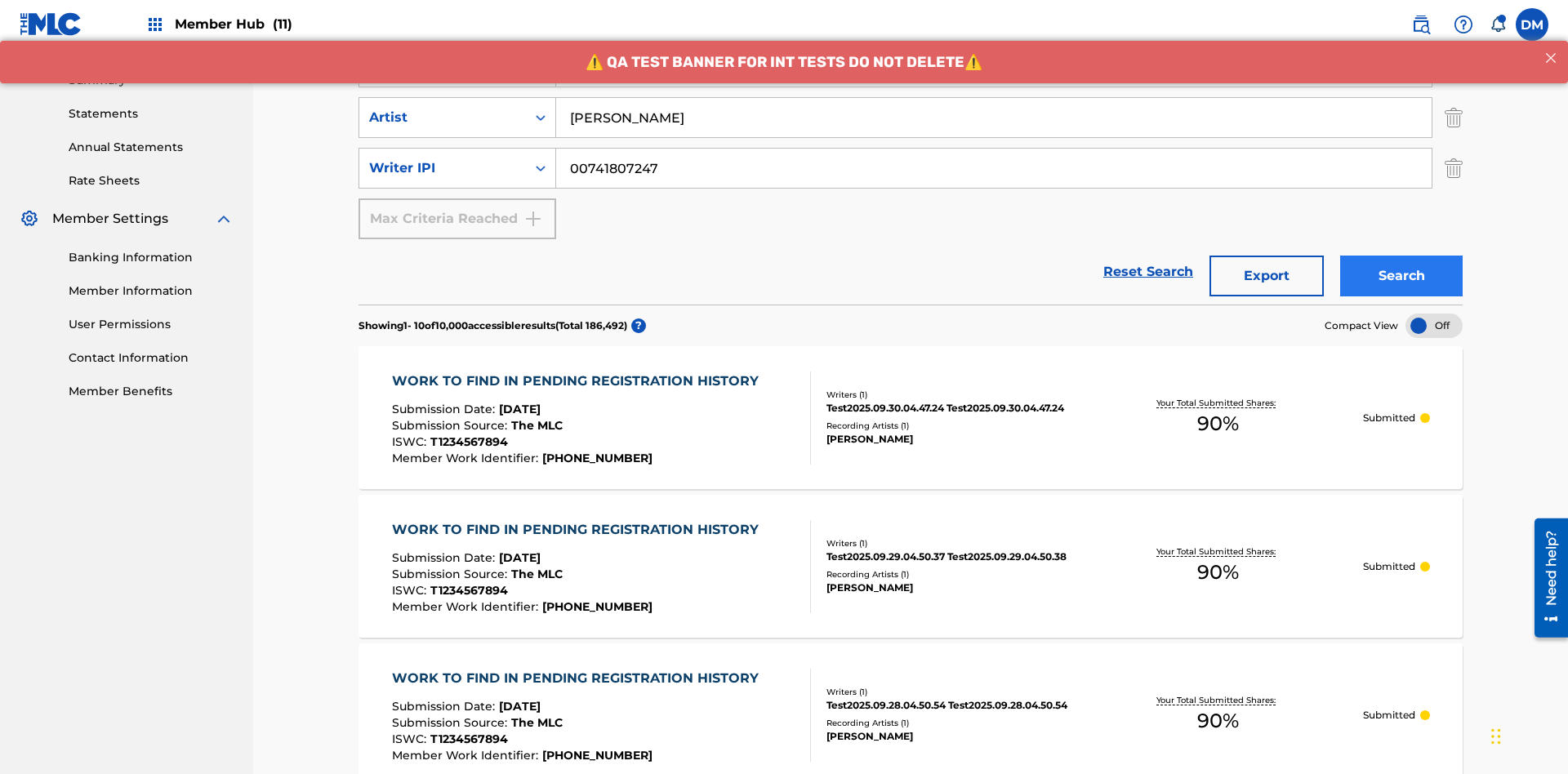
type input "Joe Lewis"
click at [1402, 256] on button "Search" at bounding box center [1402, 276] width 123 height 41
